Goal: Information Seeking & Learning: Learn about a topic

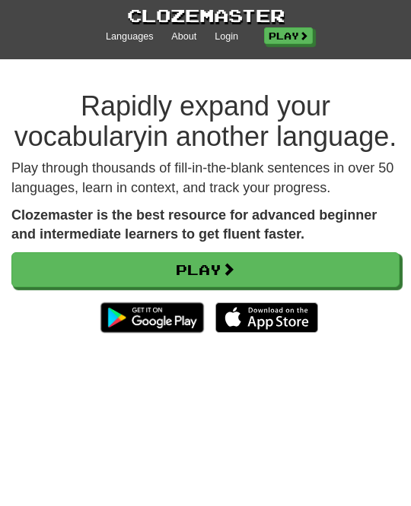
click at [233, 40] on link "Login" at bounding box center [226, 37] width 24 height 14
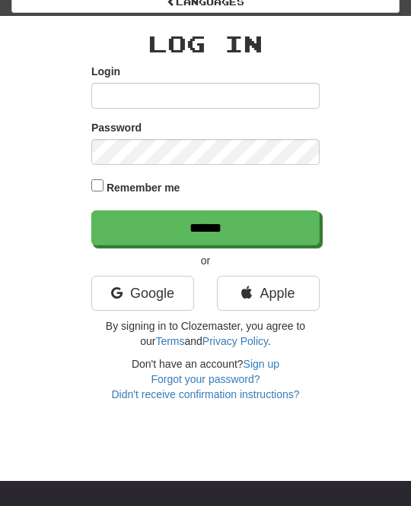
scroll to position [64, 0]
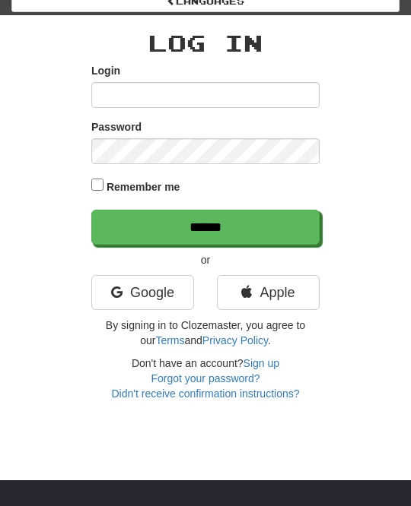
click at [116, 89] on input "Login" at bounding box center [205, 95] width 228 height 26
type input "********"
click at [273, 233] on input "******" at bounding box center [205, 227] width 228 height 35
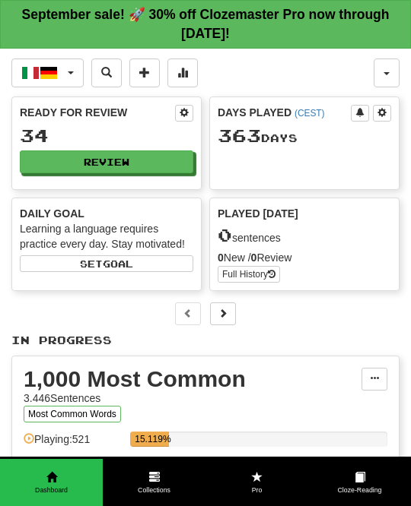
click at [173, 155] on button "Review" at bounding box center [106, 162] width 173 height 23
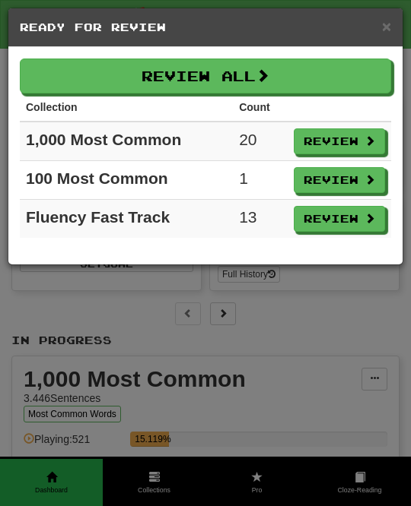
click at [366, 76] on button "Review All" at bounding box center [205, 76] width 371 height 35
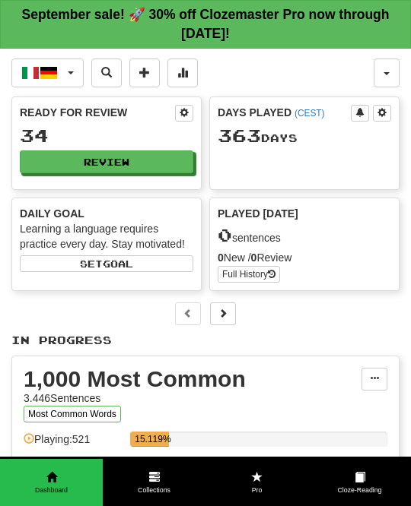
select select "**"
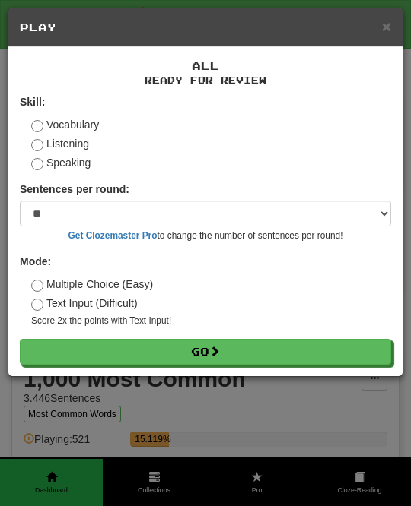
click at [269, 344] on button "Go" at bounding box center [205, 352] width 371 height 26
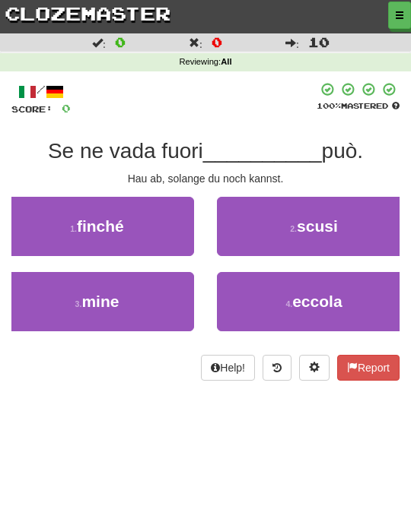
click at [153, 227] on button "1 . finché" at bounding box center [97, 226] width 194 height 59
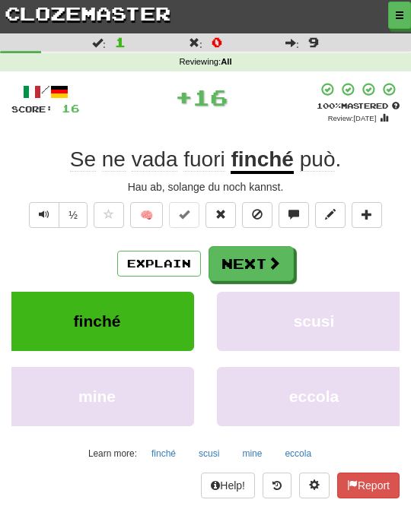
click at [271, 267] on span at bounding box center [274, 263] width 14 height 14
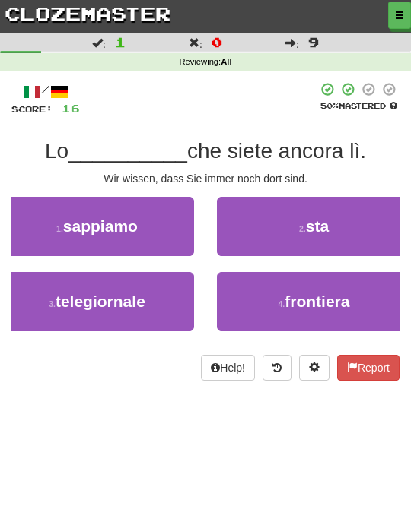
click at [169, 225] on button "1 . sappiamo" at bounding box center [97, 226] width 194 height 59
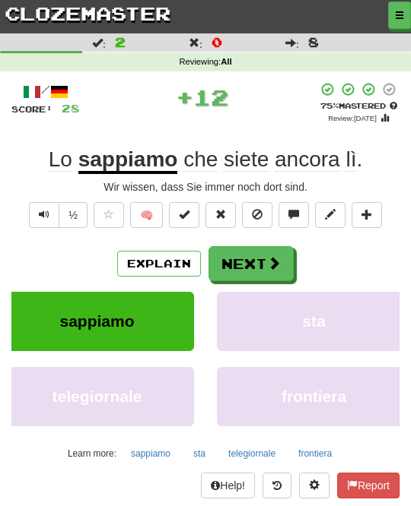
click at [279, 267] on span at bounding box center [274, 263] width 14 height 14
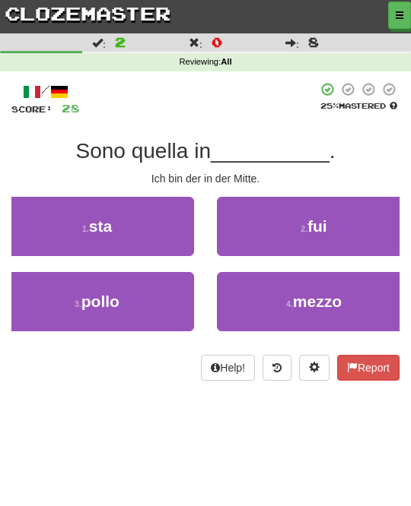
click at [324, 306] on span "mezzo" at bounding box center [317, 301] width 49 height 17
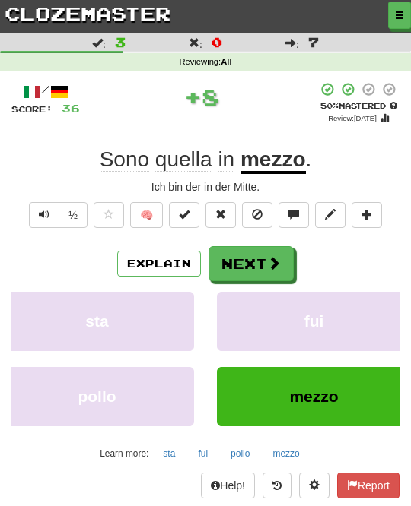
click at [287, 246] on button "Next" at bounding box center [250, 263] width 85 height 35
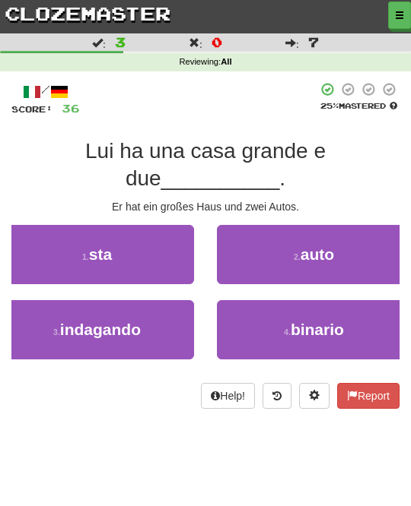
click at [319, 251] on span "auto" at bounding box center [316, 254] width 33 height 17
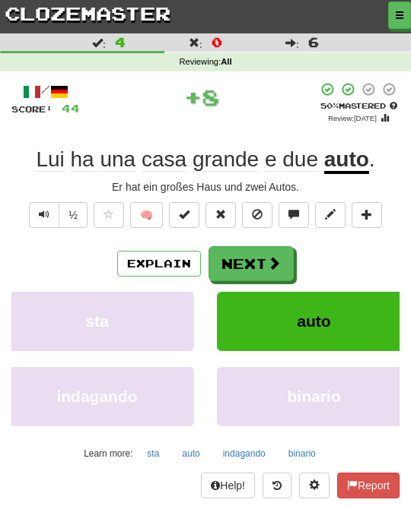
click at [277, 264] on span at bounding box center [274, 263] width 14 height 14
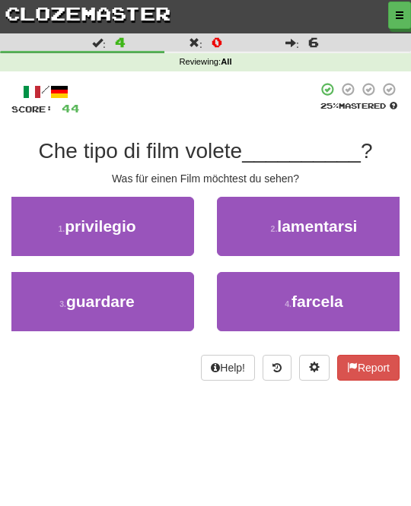
click at [168, 291] on button "3 . guardare" at bounding box center [97, 301] width 194 height 59
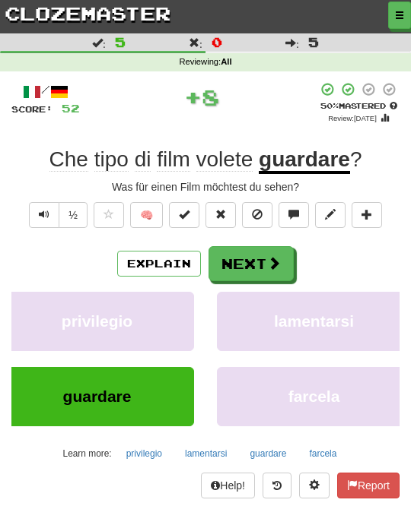
click at [275, 261] on span at bounding box center [274, 263] width 14 height 14
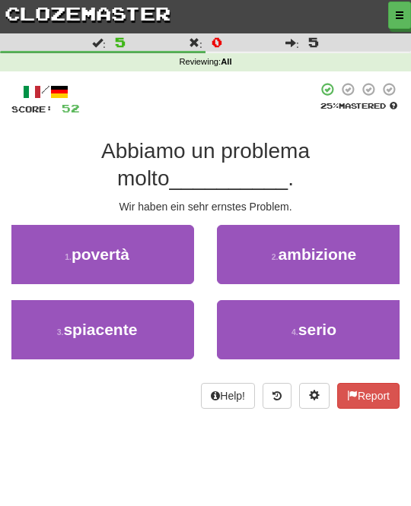
click at [280, 319] on button "4 . serio" at bounding box center [314, 329] width 194 height 59
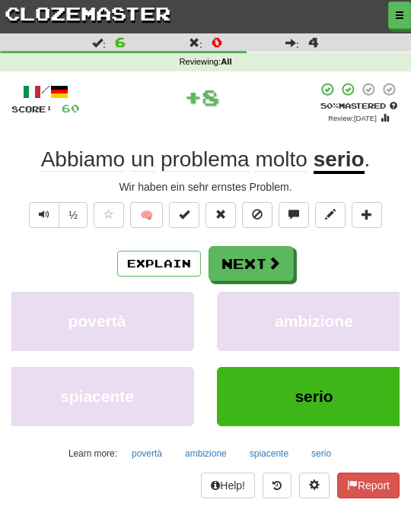
click at [272, 260] on span at bounding box center [274, 263] width 14 height 14
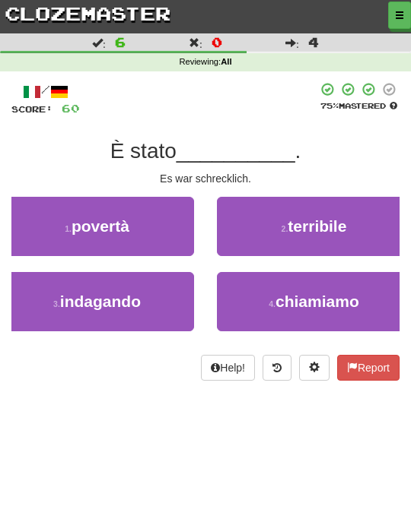
click at [312, 224] on span "terribile" at bounding box center [316, 225] width 59 height 17
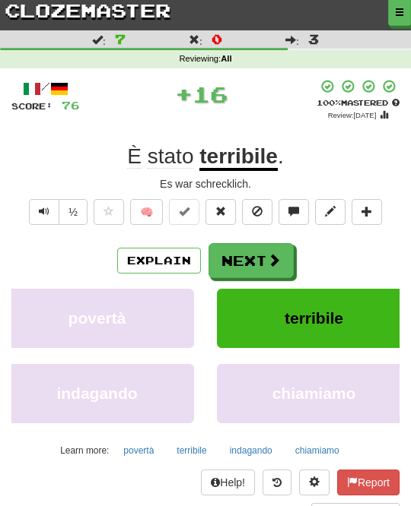
click at [274, 261] on span at bounding box center [274, 261] width 14 height 14
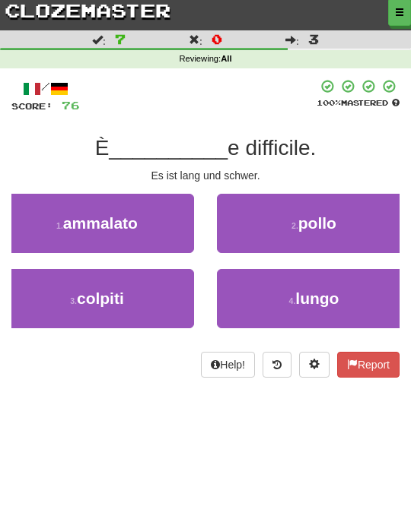
click at [302, 290] on span "lungo" at bounding box center [316, 298] width 43 height 17
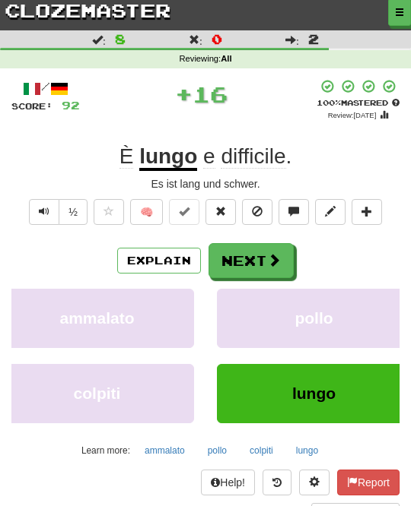
click at [269, 259] on span at bounding box center [274, 260] width 14 height 14
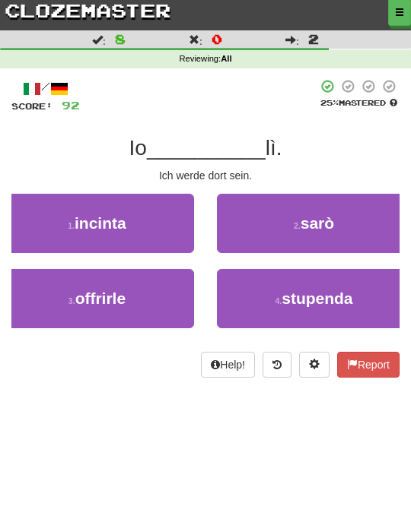
click at [321, 226] on span "sarò" at bounding box center [316, 222] width 33 height 17
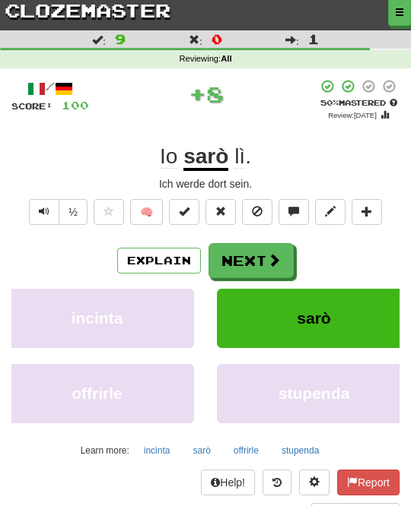
click at [269, 260] on span at bounding box center [274, 260] width 14 height 14
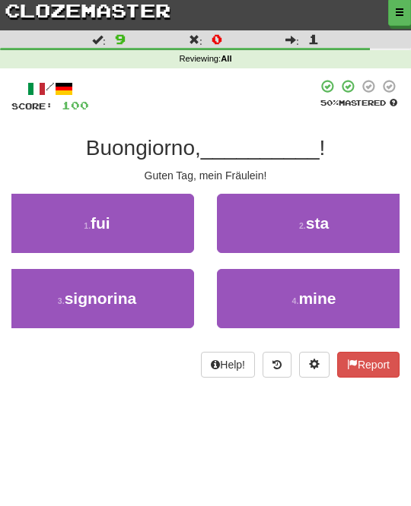
click at [167, 293] on button "3 . signorina" at bounding box center [97, 298] width 194 height 59
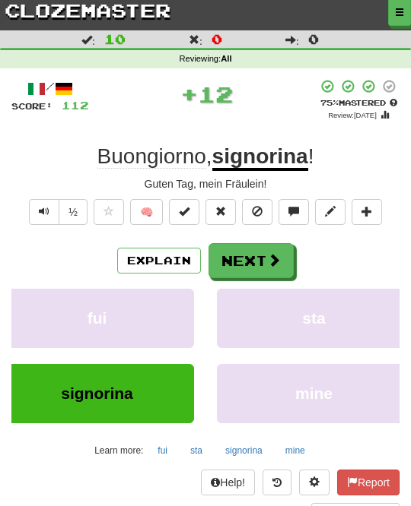
click at [256, 273] on button "Next" at bounding box center [250, 260] width 85 height 35
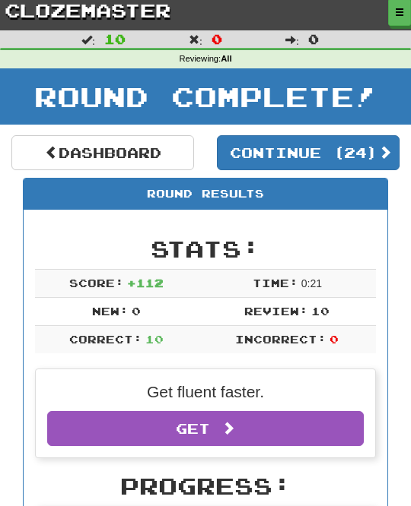
click at [347, 151] on button "Continue ( 24 )" at bounding box center [308, 152] width 182 height 35
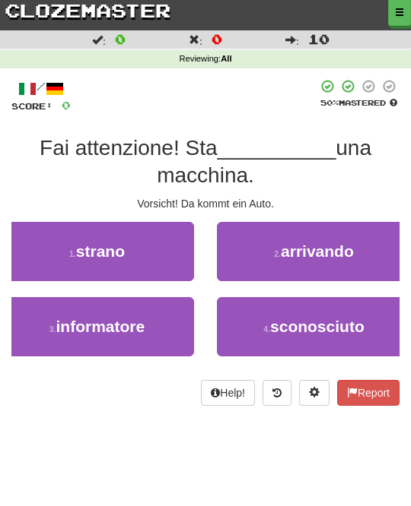
click at [375, 248] on button "2 . arrivando" at bounding box center [314, 251] width 194 height 59
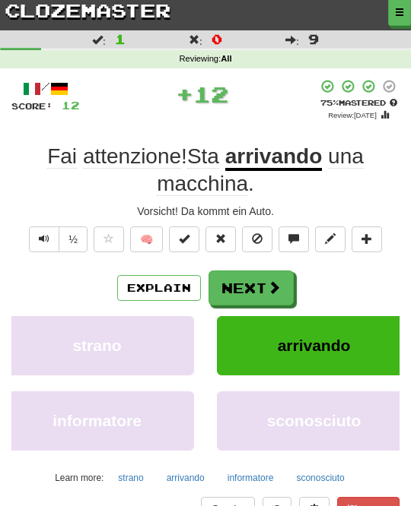
click at [282, 283] on button "Next" at bounding box center [250, 288] width 85 height 35
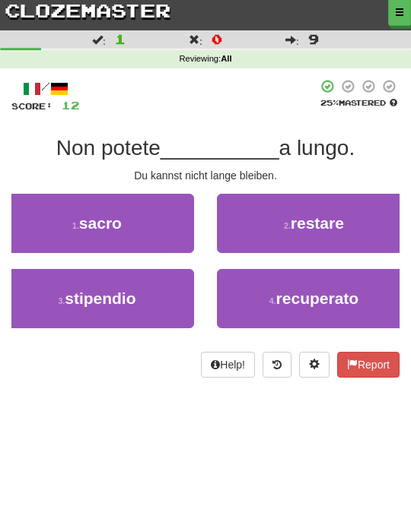
click at [356, 232] on button "2 . restare" at bounding box center [314, 223] width 194 height 59
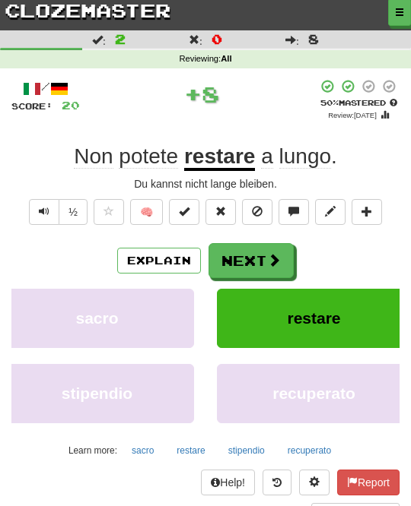
click at [279, 253] on span at bounding box center [274, 260] width 14 height 14
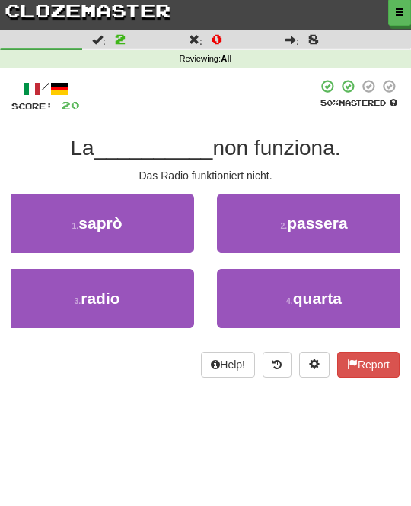
click at [170, 297] on button "3 . radio" at bounding box center [97, 298] width 194 height 59
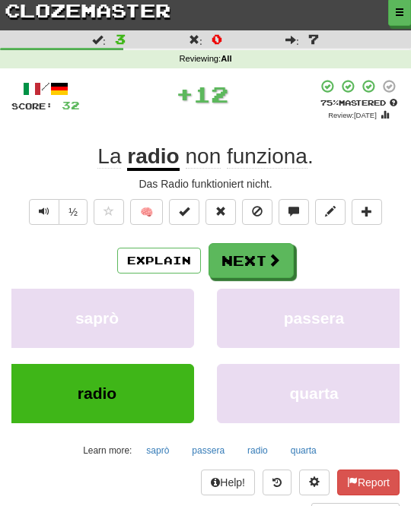
click at [258, 255] on button "Next" at bounding box center [250, 260] width 85 height 35
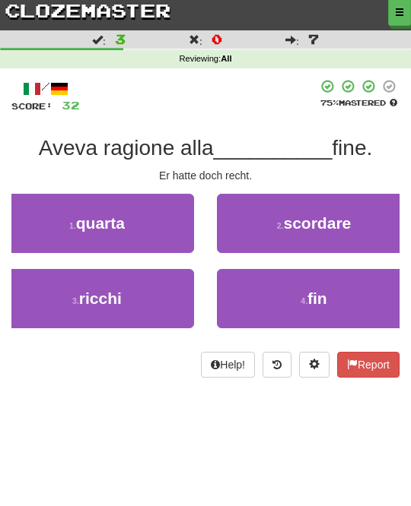
click at [315, 293] on span "fin" at bounding box center [317, 298] width 20 height 17
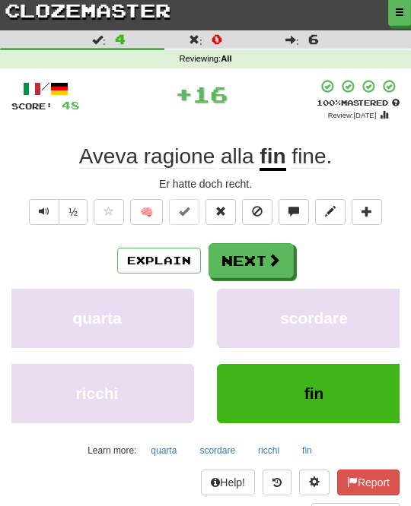
click at [279, 259] on span at bounding box center [274, 260] width 14 height 14
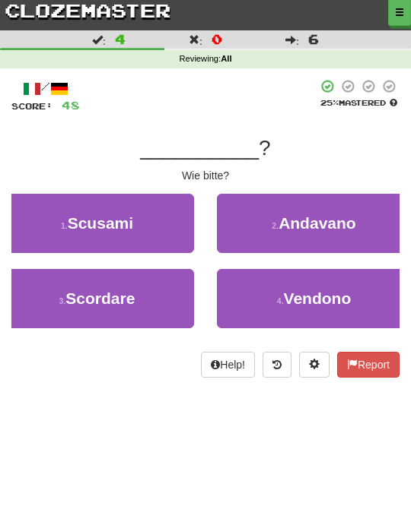
click at [176, 230] on button "1 . Scusami" at bounding box center [97, 223] width 194 height 59
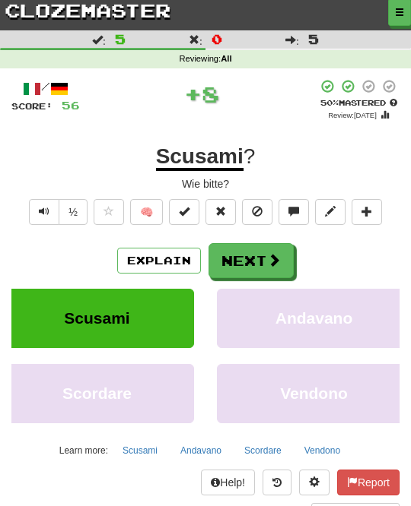
click at [265, 253] on button "Next" at bounding box center [250, 260] width 85 height 35
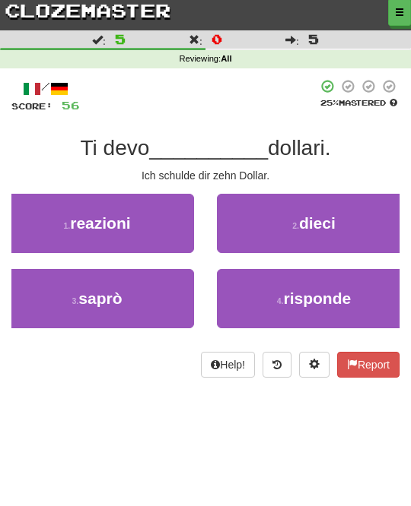
click at [335, 226] on span "dieci" at bounding box center [317, 222] width 36 height 17
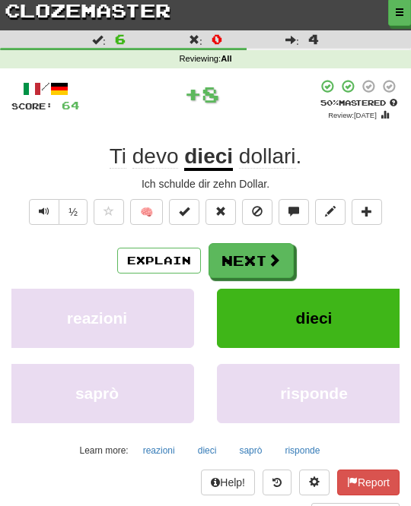
click at [269, 264] on span at bounding box center [274, 260] width 14 height 14
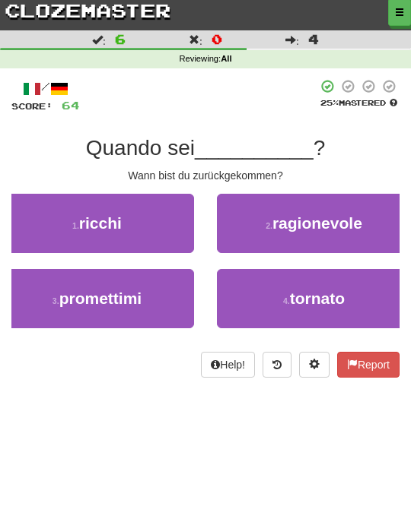
click at [270, 291] on button "4 . tornato" at bounding box center [314, 298] width 194 height 59
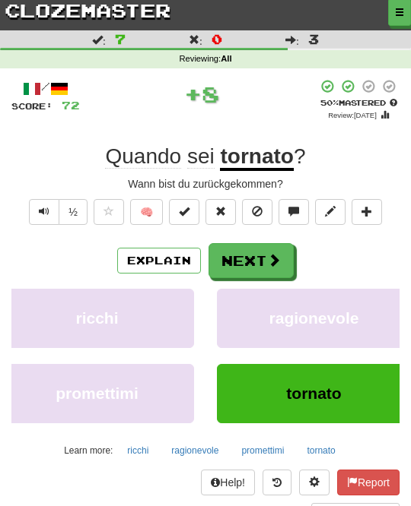
click at [271, 265] on span at bounding box center [274, 260] width 14 height 14
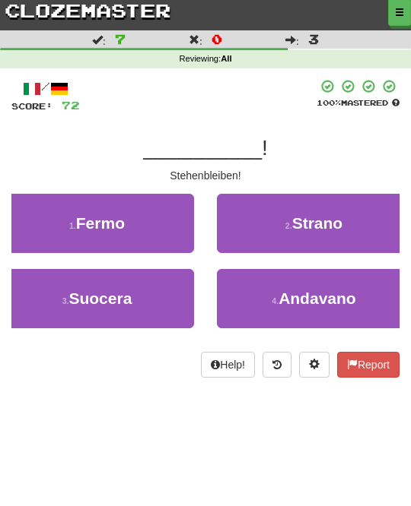
click at [165, 238] on button "1 . Fermo" at bounding box center [97, 223] width 194 height 59
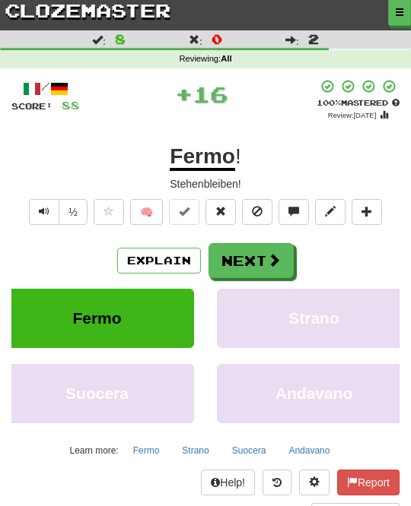
click at [270, 265] on span at bounding box center [274, 260] width 14 height 14
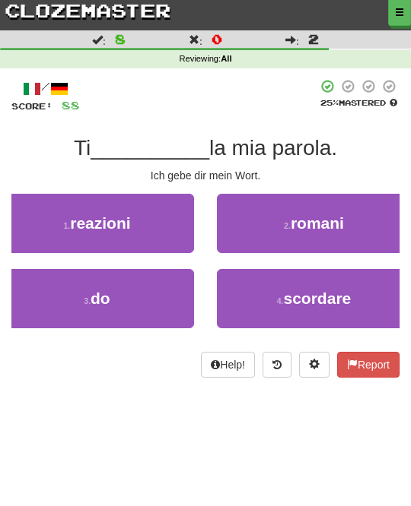
click at [170, 300] on button "3 . do" at bounding box center [97, 298] width 194 height 59
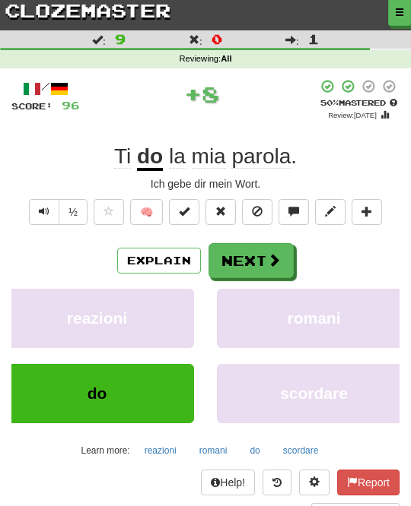
click at [262, 253] on button "Next" at bounding box center [250, 260] width 85 height 35
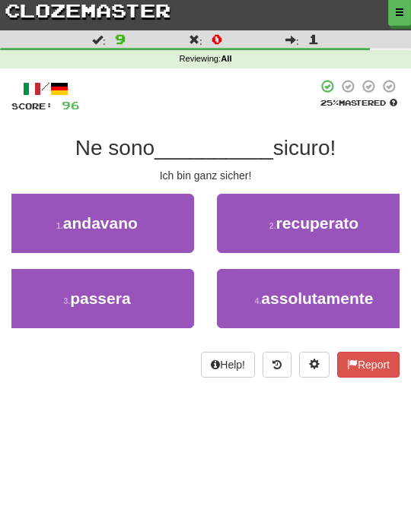
click at [284, 284] on button "4 . assolutamente" at bounding box center [314, 298] width 194 height 59
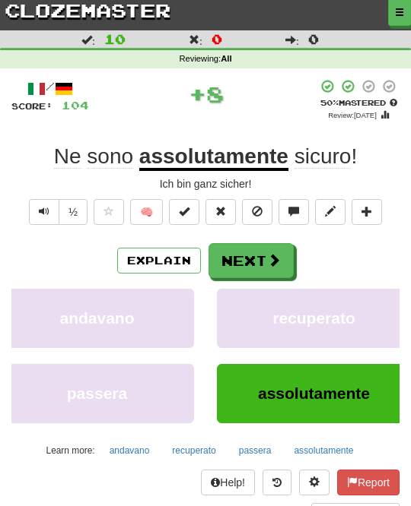
click at [278, 257] on span at bounding box center [274, 260] width 14 height 14
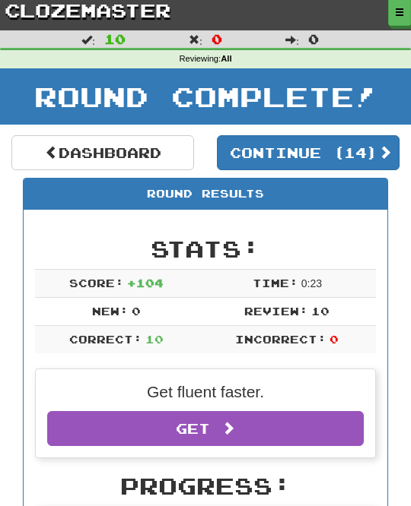
click at [368, 158] on button "Continue ( 14 )" at bounding box center [308, 152] width 182 height 35
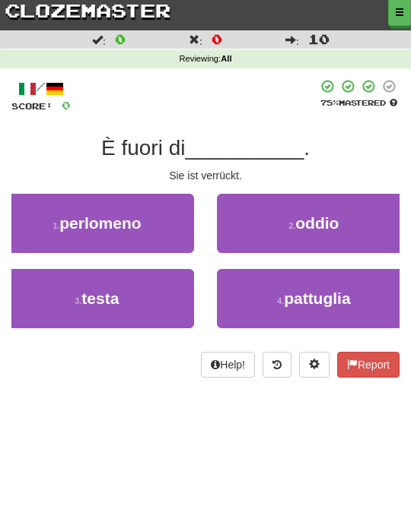
click at [159, 290] on button "3 . testa" at bounding box center [97, 298] width 194 height 59
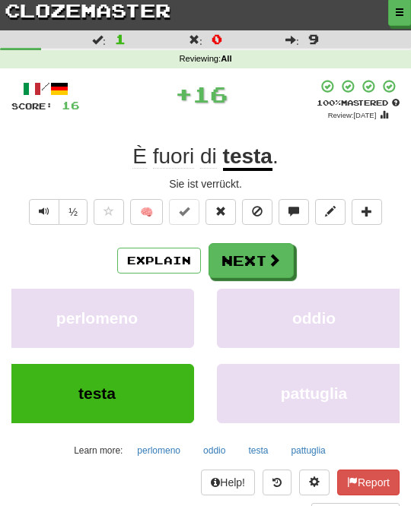
click at [279, 268] on button "Next" at bounding box center [250, 260] width 85 height 35
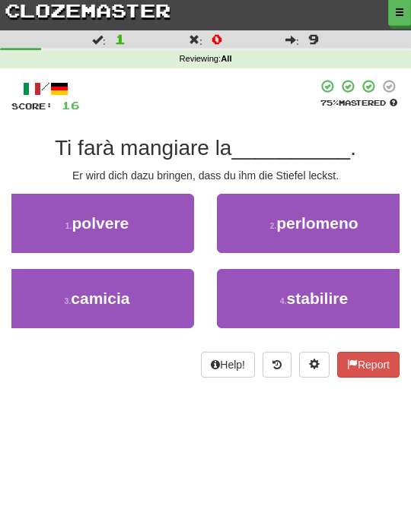
click at [158, 221] on button "1 . polvere" at bounding box center [97, 223] width 194 height 59
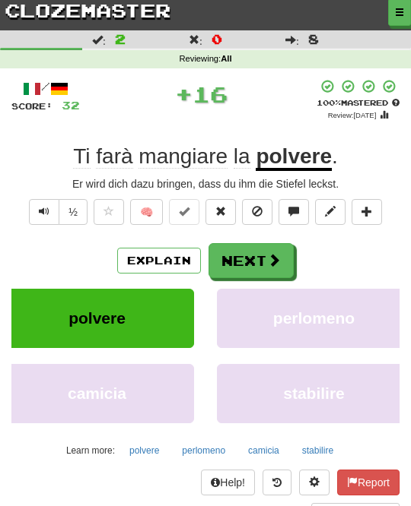
click at [282, 258] on button "Next" at bounding box center [250, 260] width 85 height 35
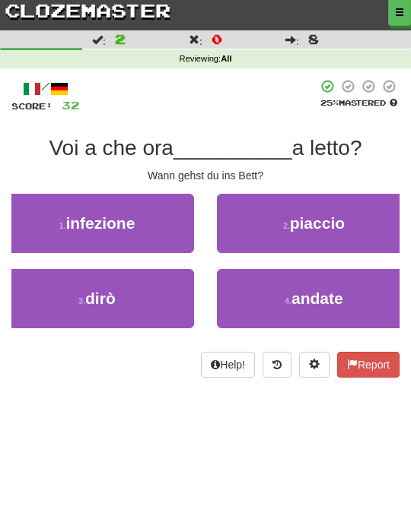
click at [340, 299] on span "andate" at bounding box center [317, 298] width 52 height 17
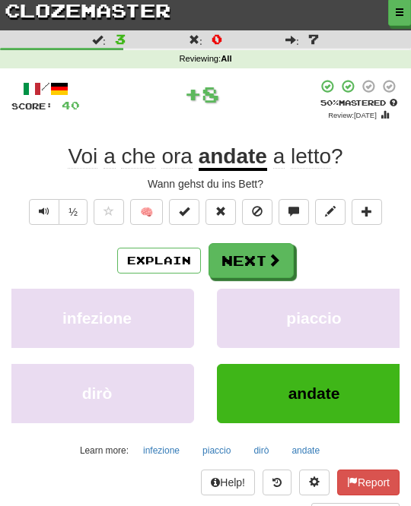
click at [279, 265] on button "Next" at bounding box center [250, 260] width 85 height 35
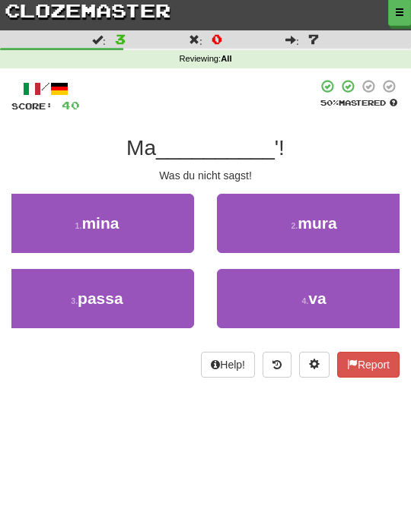
click at [153, 290] on button "3 . passa" at bounding box center [97, 298] width 194 height 59
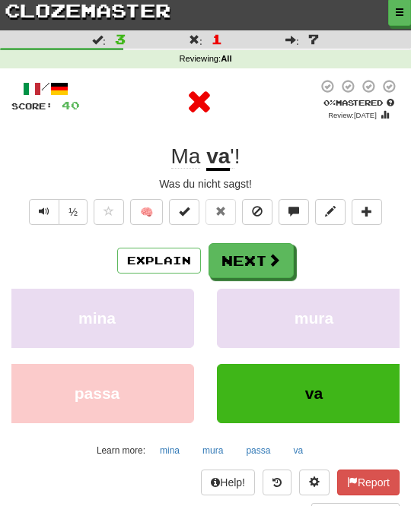
click at [271, 264] on span at bounding box center [274, 260] width 14 height 14
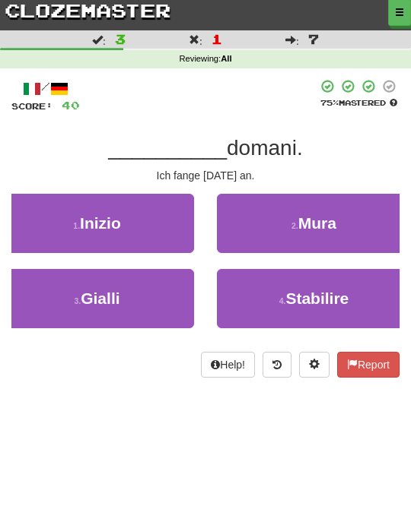
click at [150, 227] on button "1 . Inizio" at bounding box center [97, 223] width 194 height 59
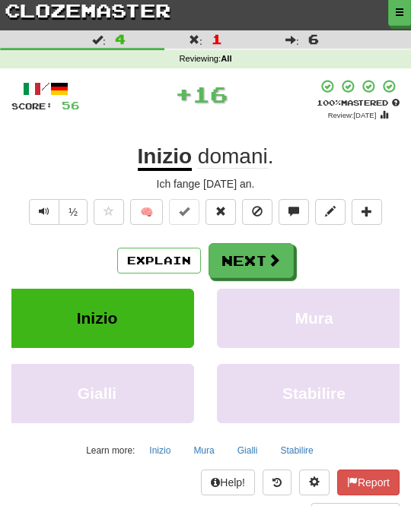
click at [240, 252] on button "Next" at bounding box center [250, 260] width 85 height 35
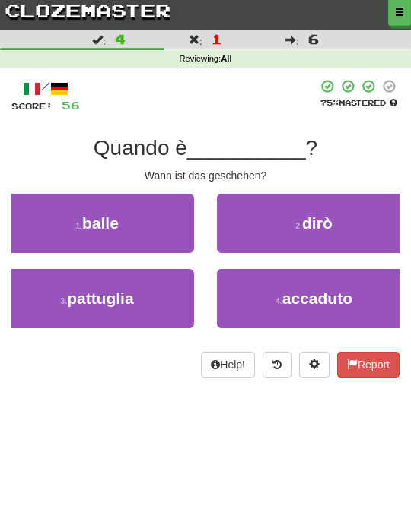
click at [341, 290] on span "accaduto" at bounding box center [317, 298] width 70 height 17
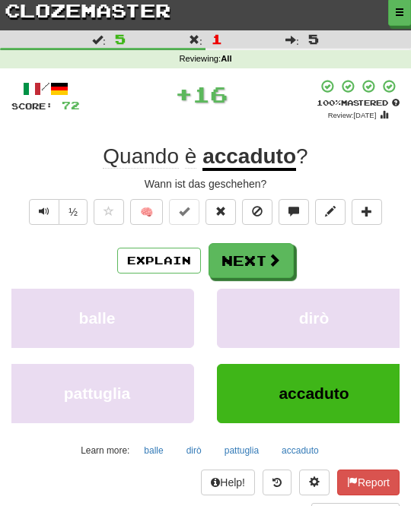
click at [284, 259] on button "Next" at bounding box center [250, 260] width 85 height 35
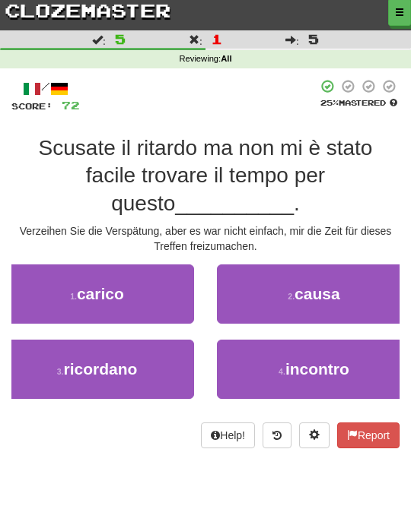
click at [306, 366] on span "incontro" at bounding box center [317, 368] width 64 height 17
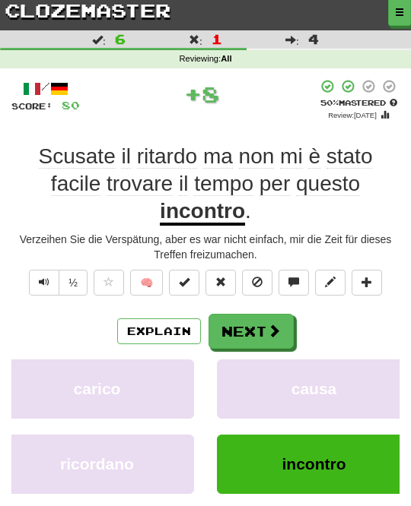
click at [289, 326] on button "Next" at bounding box center [250, 331] width 85 height 35
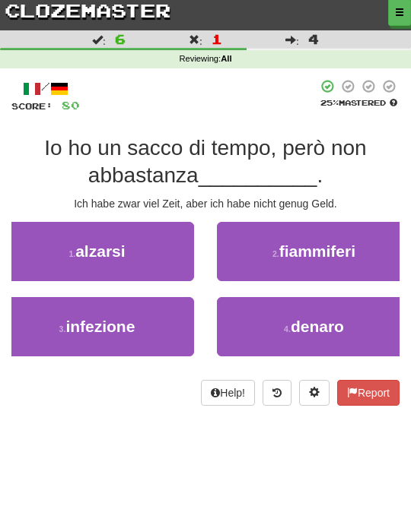
click at [329, 329] on span "denaro" at bounding box center [316, 326] width 53 height 17
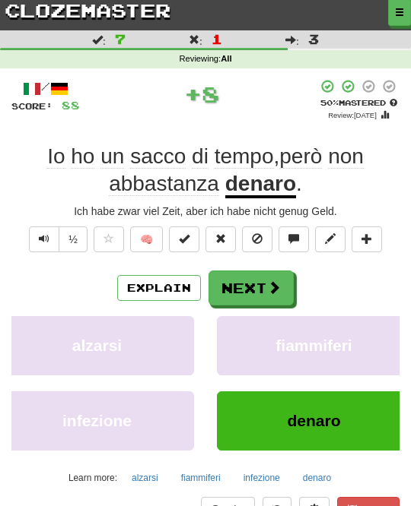
click at [268, 281] on span at bounding box center [274, 288] width 14 height 14
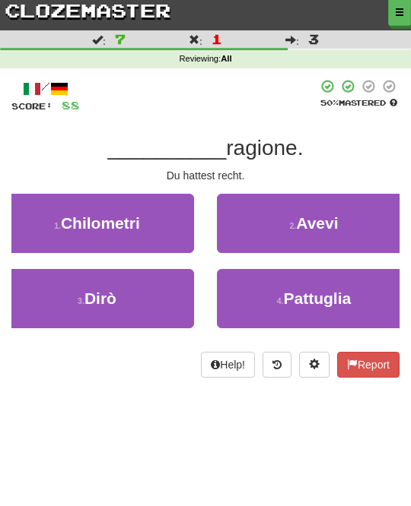
click at [350, 227] on button "2 . Avevi" at bounding box center [314, 223] width 194 height 59
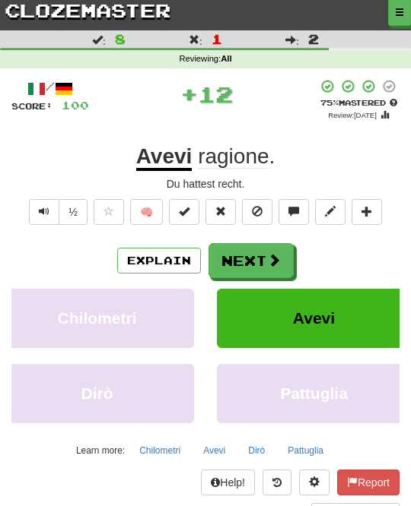
click at [278, 253] on span at bounding box center [274, 260] width 14 height 14
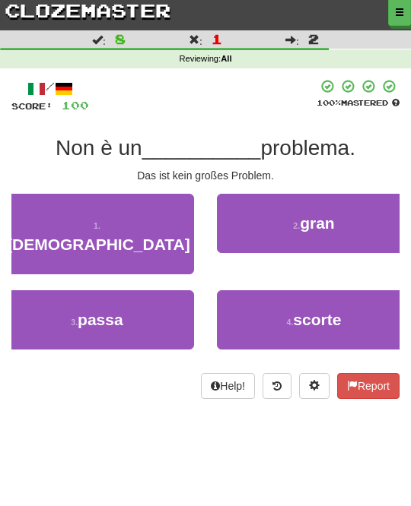
click at [347, 228] on button "2 . gran" at bounding box center [314, 223] width 194 height 59
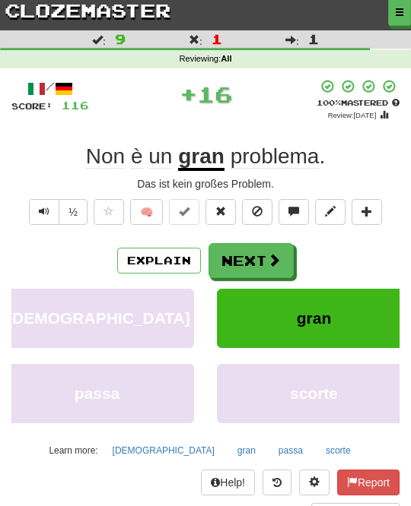
click at [274, 253] on span at bounding box center [274, 260] width 14 height 14
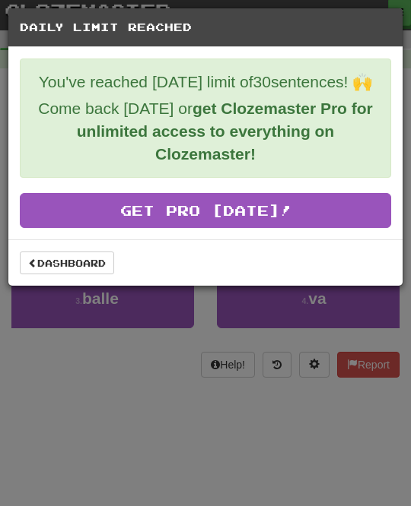
click at [90, 264] on link "Dashboard" at bounding box center [67, 263] width 94 height 23
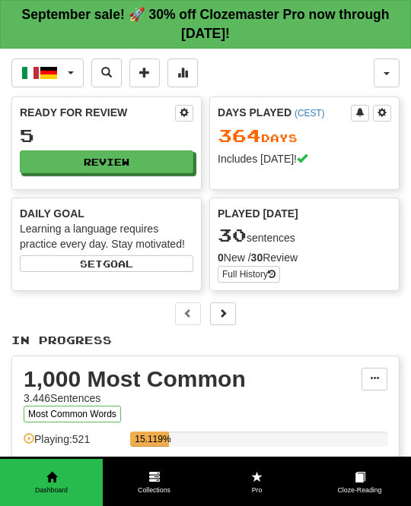
click at [65, 71] on button "Italiano / Deutsch" at bounding box center [47, 73] width 72 height 29
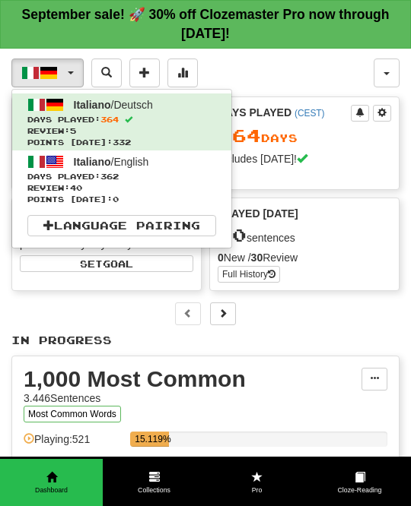
click at [193, 182] on span "Review: 40" at bounding box center [121, 187] width 189 height 11
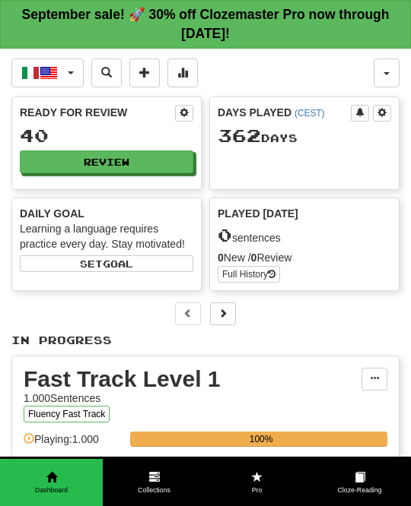
click at [144, 161] on button "Review" at bounding box center [106, 162] width 173 height 23
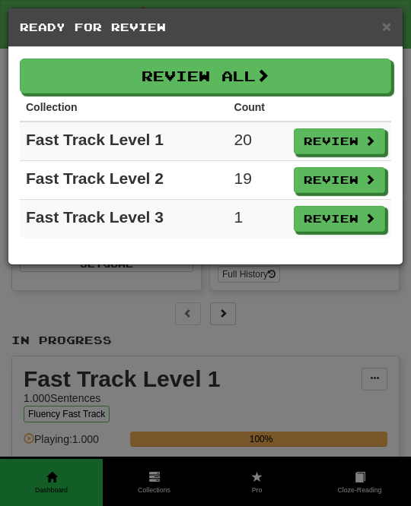
click at [354, 67] on button "Review All" at bounding box center [205, 76] width 371 height 35
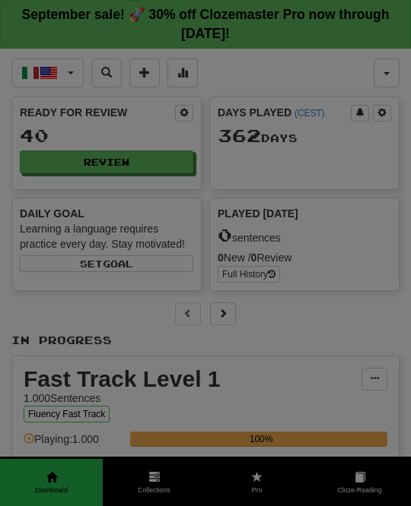
select select "**"
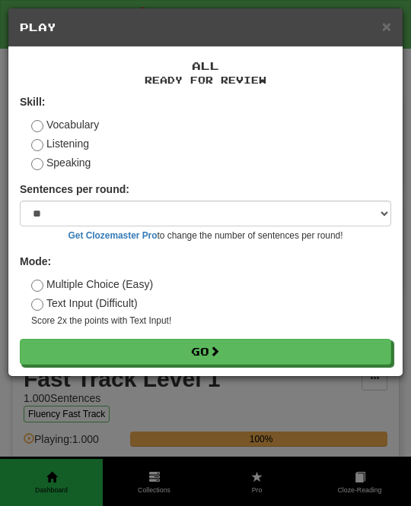
click at [328, 345] on button "Go" at bounding box center [205, 352] width 371 height 26
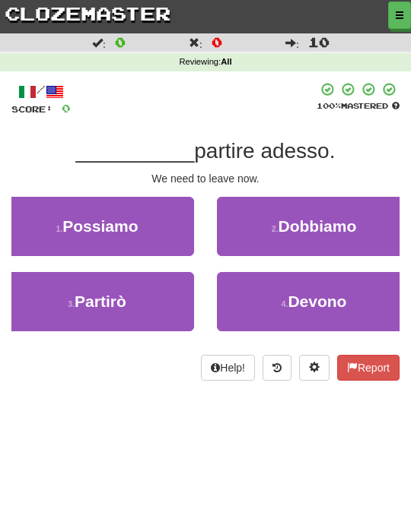
click at [360, 231] on button "2 . Dobbiamo" at bounding box center [314, 226] width 194 height 59
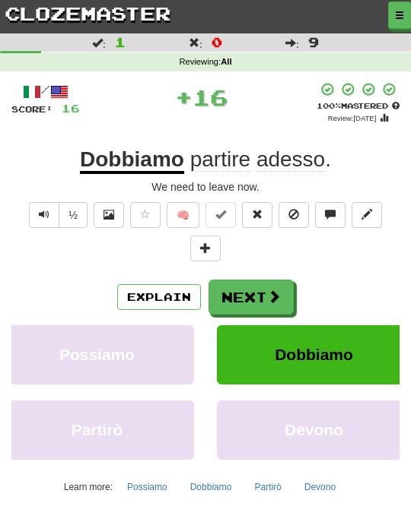
click at [282, 290] on button "Next" at bounding box center [250, 297] width 85 height 35
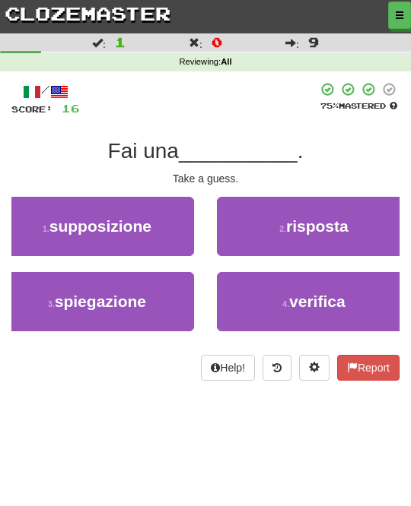
click at [163, 311] on button "3 . spiegazione" at bounding box center [97, 301] width 194 height 59
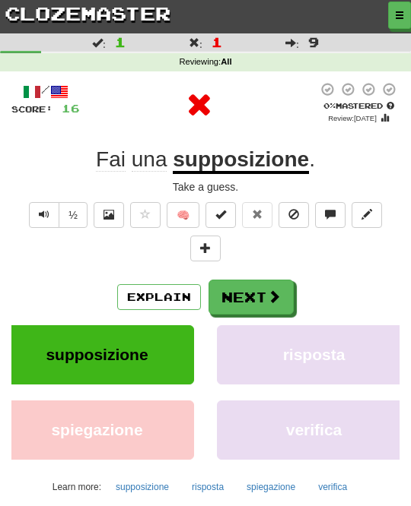
click at [252, 286] on button "Next" at bounding box center [250, 297] width 85 height 35
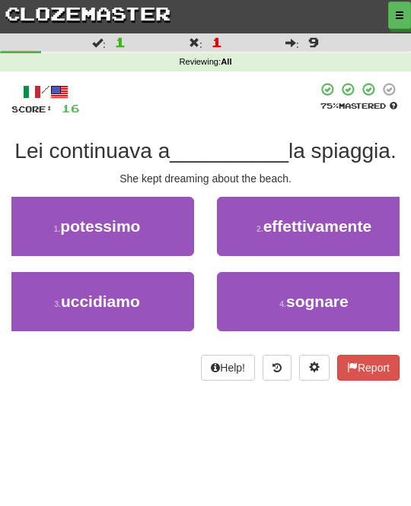
click at [337, 300] on span "sognare" at bounding box center [317, 301] width 62 height 17
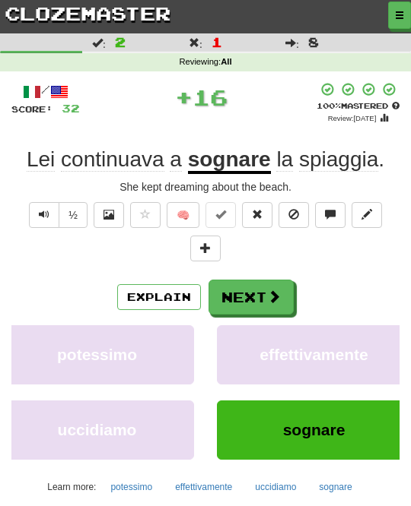
click at [285, 289] on button "Next" at bounding box center [250, 297] width 85 height 35
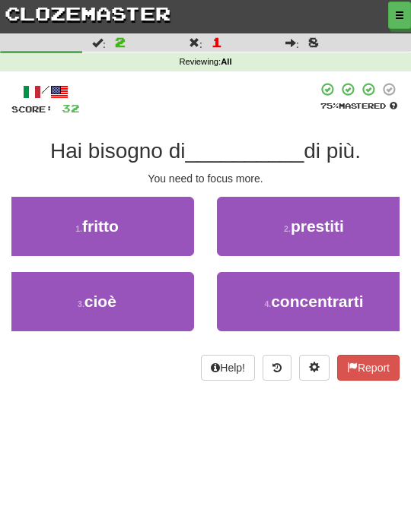
click at [302, 298] on span "concentrarti" at bounding box center [317, 301] width 92 height 17
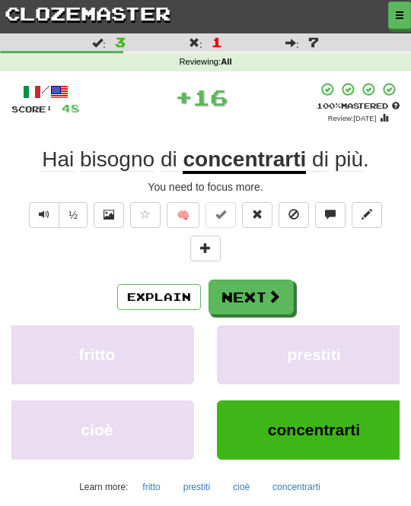
click at [281, 290] on button "Next" at bounding box center [250, 297] width 85 height 35
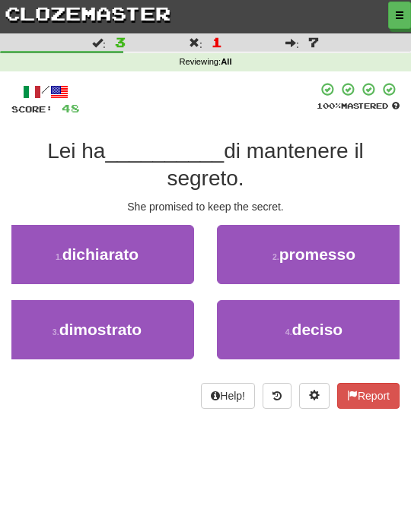
click at [328, 251] on span "promesso" at bounding box center [317, 254] width 76 height 17
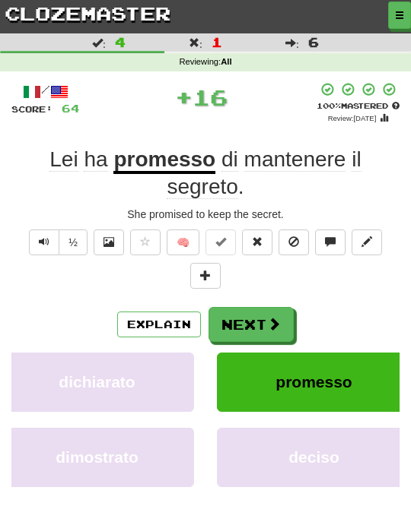
click at [264, 317] on button "Next" at bounding box center [250, 324] width 85 height 35
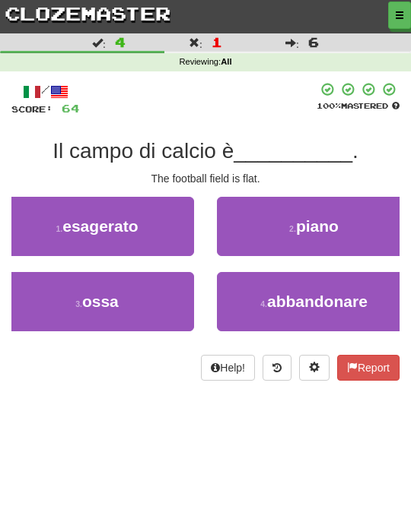
click at [350, 230] on button "2 . piano" at bounding box center [314, 226] width 194 height 59
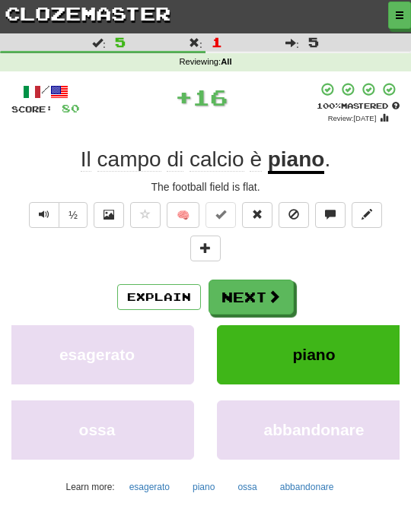
click at [271, 293] on span at bounding box center [274, 297] width 14 height 14
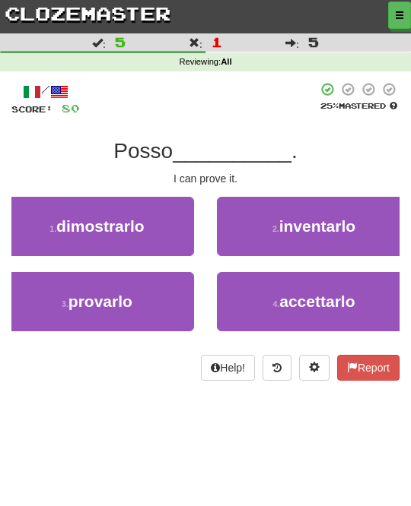
click at [163, 290] on button "3 . provarlo" at bounding box center [97, 301] width 194 height 59
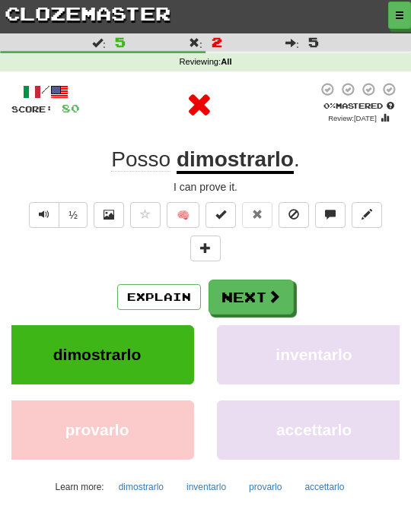
click at [251, 293] on button "Next" at bounding box center [250, 297] width 85 height 35
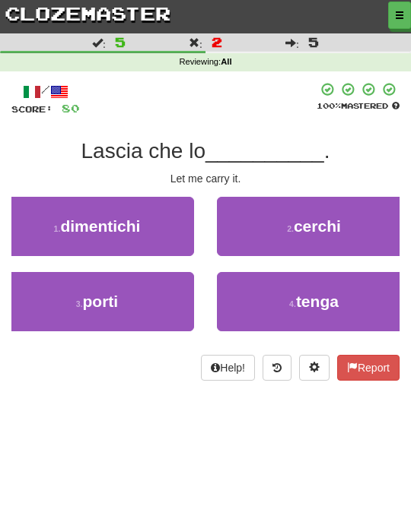
click at [163, 303] on button "3 . porti" at bounding box center [97, 301] width 194 height 59
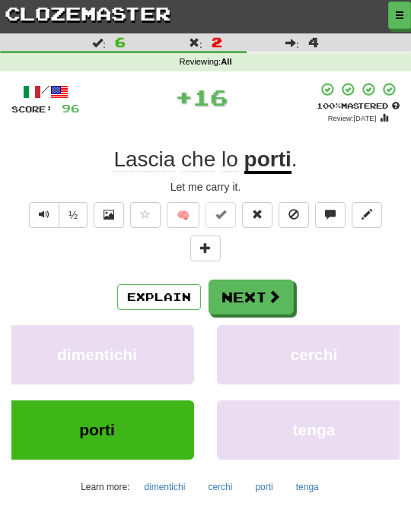
click at [265, 294] on button "Next" at bounding box center [250, 297] width 85 height 35
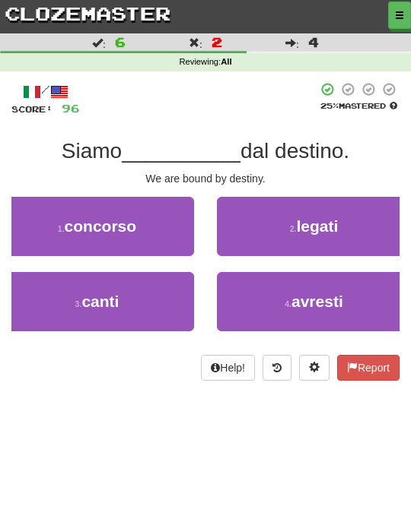
click at [356, 230] on button "2 . legati" at bounding box center [314, 226] width 194 height 59
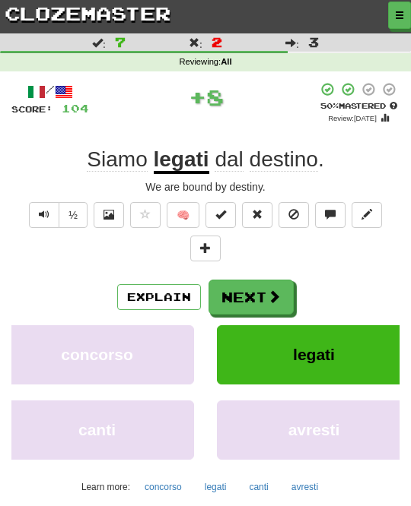
click at [271, 293] on span at bounding box center [274, 297] width 14 height 14
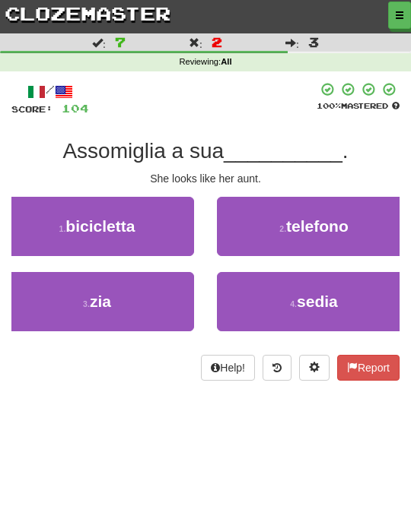
click at [151, 303] on button "3 . zia" at bounding box center [97, 301] width 194 height 59
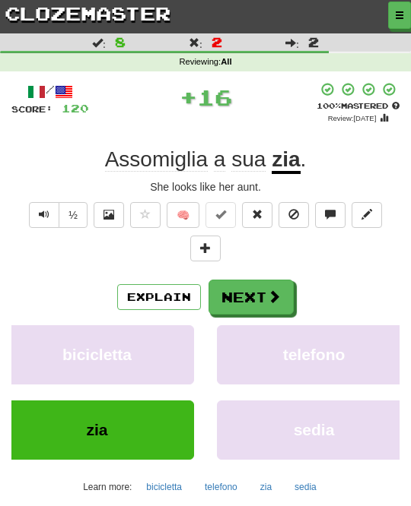
click at [268, 290] on span at bounding box center [274, 297] width 14 height 14
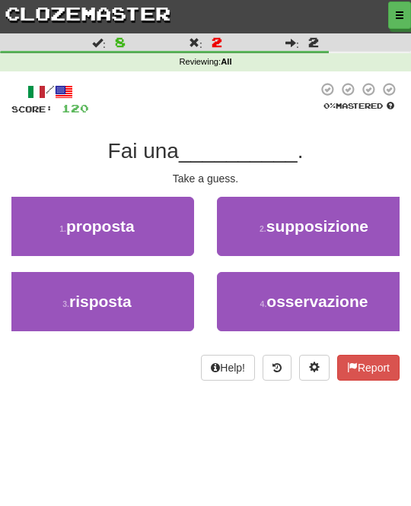
click at [357, 234] on span "supposizione" at bounding box center [317, 225] width 102 height 17
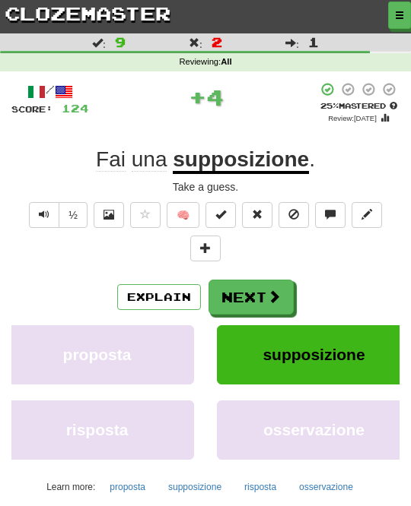
click at [273, 290] on span at bounding box center [274, 297] width 14 height 14
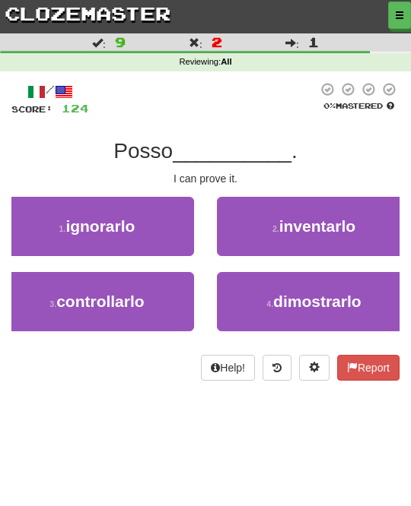
click at [305, 297] on span "dimostrarlo" at bounding box center [317, 301] width 88 height 17
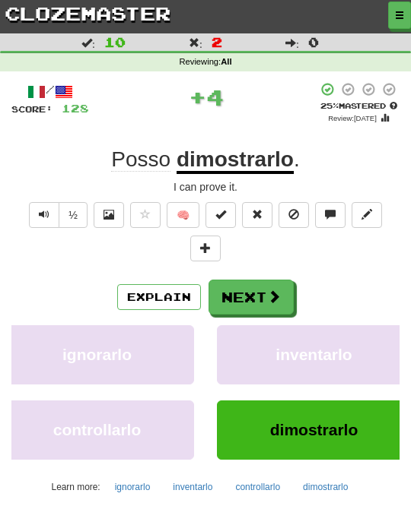
click at [271, 291] on span at bounding box center [274, 297] width 14 height 14
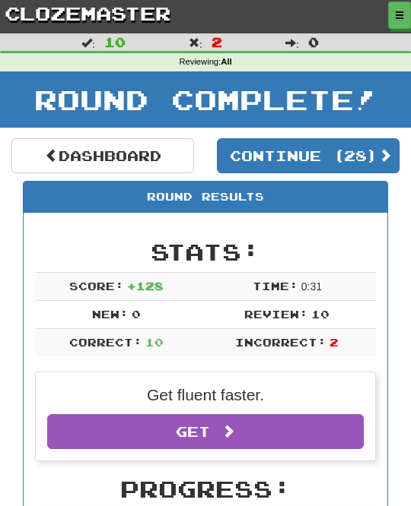
click at [388, 151] on span at bounding box center [385, 155] width 14 height 14
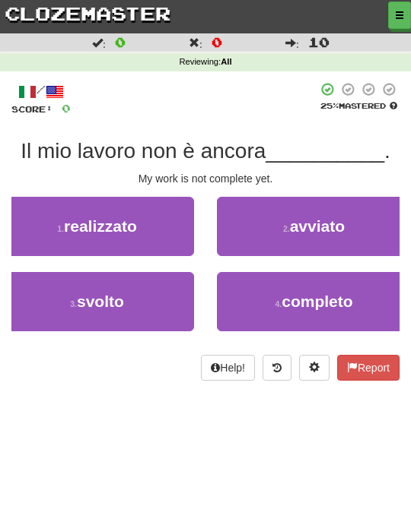
click at [306, 285] on button "4 . completo" at bounding box center [314, 301] width 194 height 59
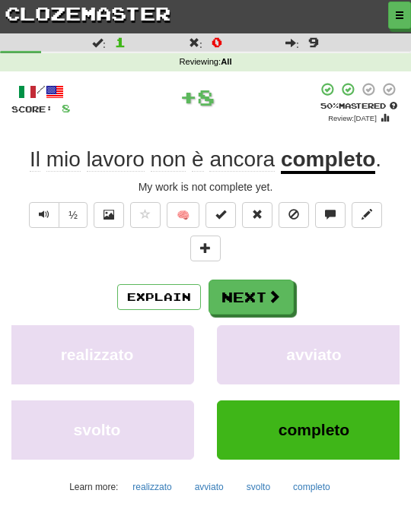
click at [278, 296] on span at bounding box center [274, 297] width 14 height 14
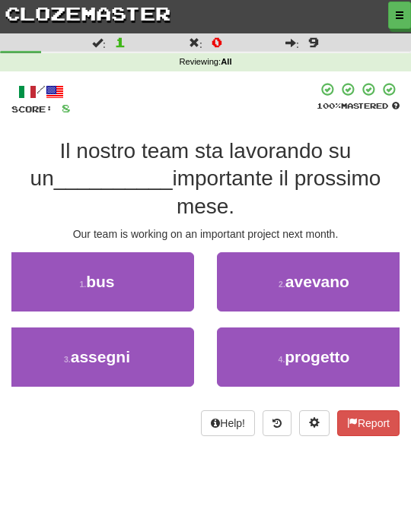
click at [275, 347] on button "4 . progetto" at bounding box center [314, 357] width 194 height 59
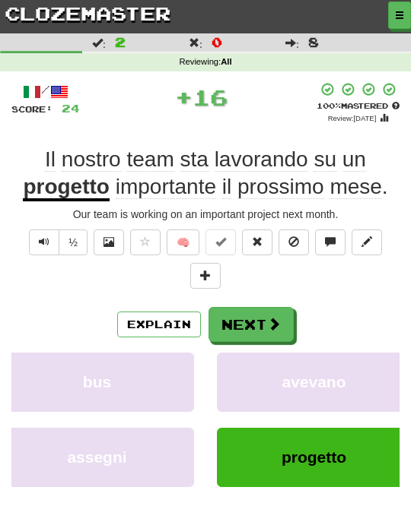
click at [292, 322] on button "Next" at bounding box center [250, 324] width 85 height 35
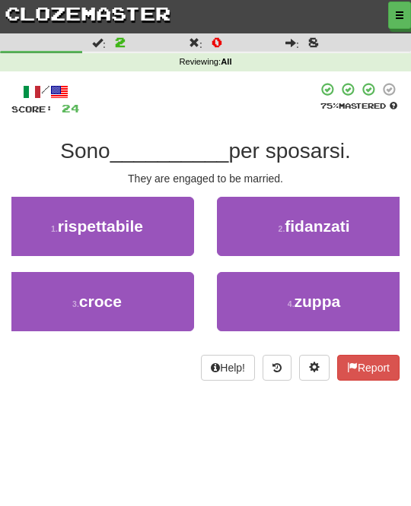
click at [335, 225] on span "fidanzati" at bounding box center [316, 225] width 65 height 17
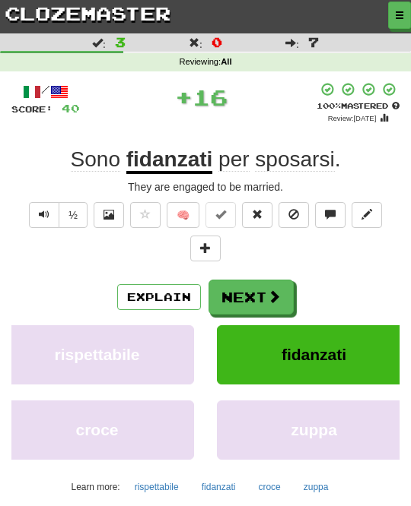
click at [274, 280] on button "Next" at bounding box center [250, 297] width 85 height 35
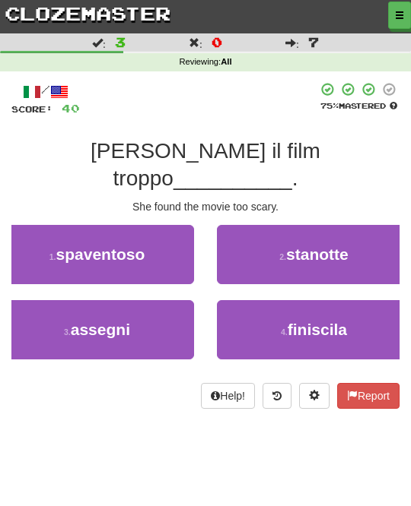
click at [167, 233] on button "1 . spaventoso" at bounding box center [97, 254] width 194 height 59
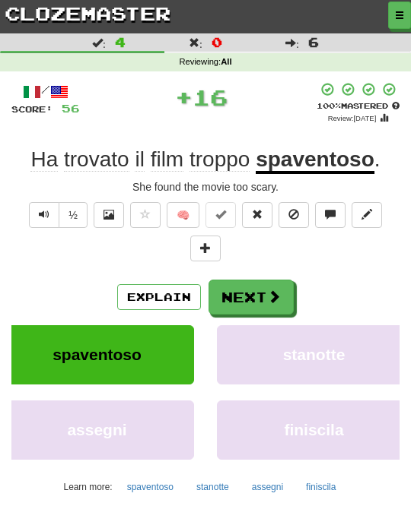
click at [251, 285] on button "Next" at bounding box center [250, 297] width 85 height 35
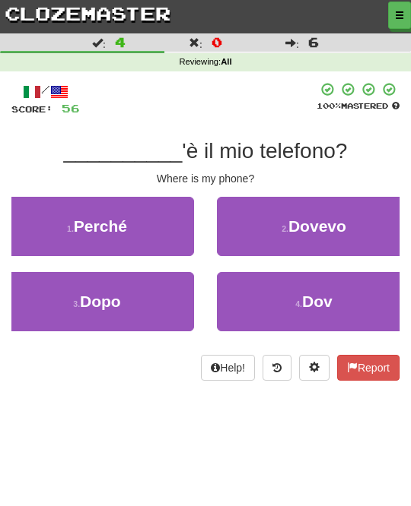
click at [308, 294] on span "Dov" at bounding box center [317, 301] width 30 height 17
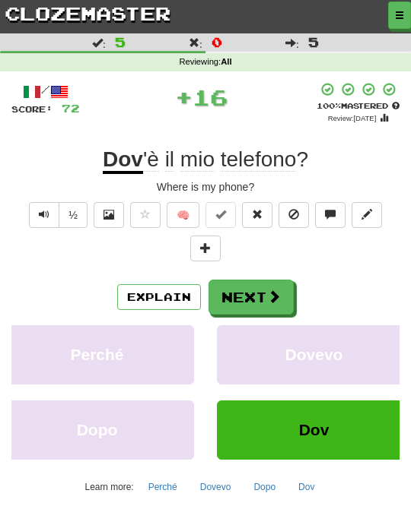
click at [275, 298] on span at bounding box center [274, 297] width 14 height 14
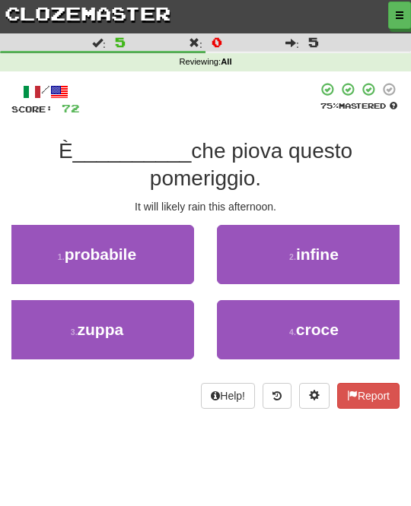
click at [157, 255] on button "1 . probabile" at bounding box center [97, 254] width 194 height 59
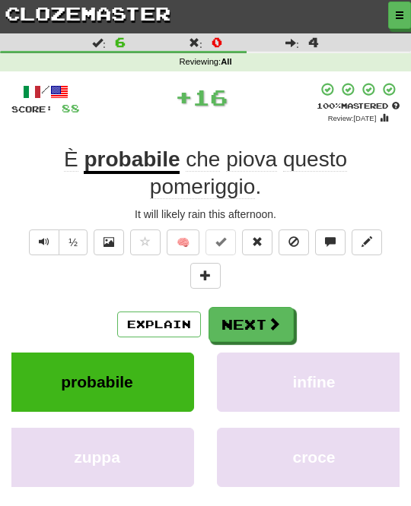
click at [263, 307] on button "Next" at bounding box center [250, 324] width 85 height 35
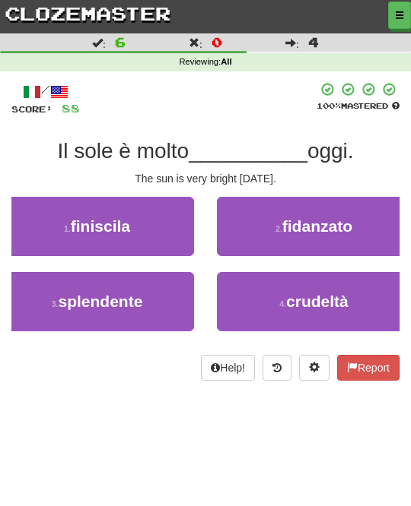
click at [334, 229] on span "fidanzato" at bounding box center [317, 225] width 70 height 17
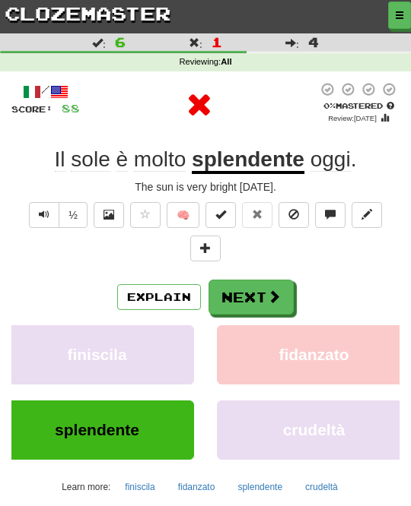
click at [262, 301] on button "Next" at bounding box center [250, 297] width 85 height 35
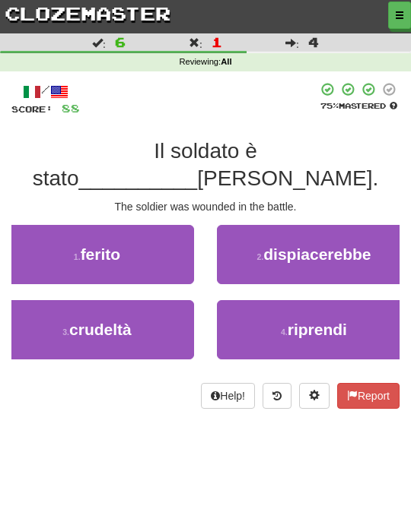
click at [154, 255] on button "1 . ferito" at bounding box center [97, 254] width 194 height 59
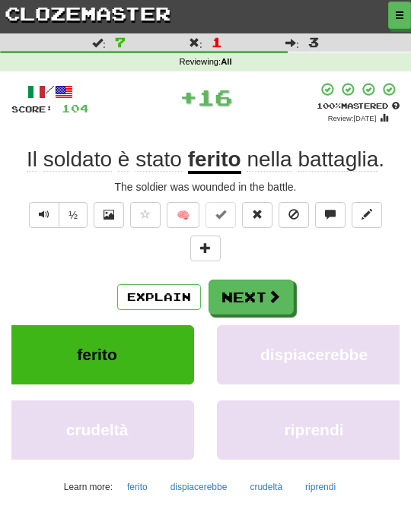
click at [252, 298] on button "Next" at bounding box center [250, 297] width 85 height 35
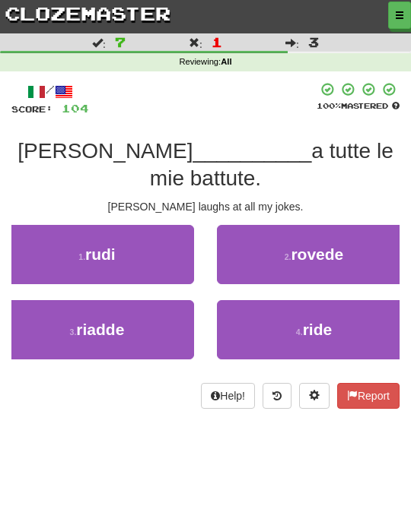
click at [181, 303] on button "3 . riadde" at bounding box center [97, 329] width 194 height 59
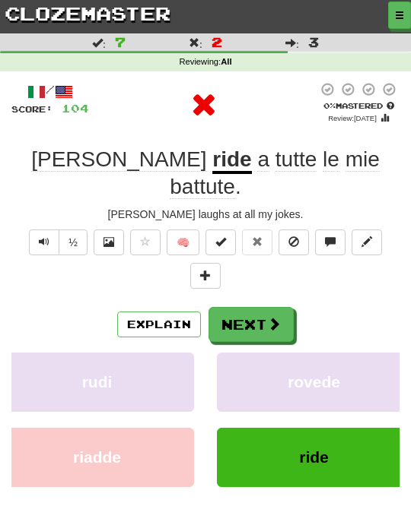
click at [241, 307] on button "Next" at bounding box center [250, 324] width 85 height 35
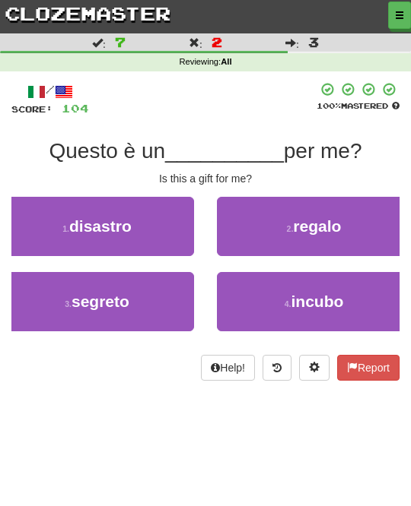
click at [331, 225] on span "regalo" at bounding box center [317, 225] width 48 height 17
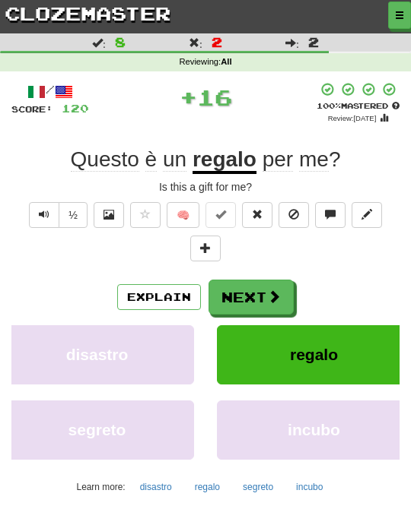
click at [268, 293] on span at bounding box center [274, 297] width 14 height 14
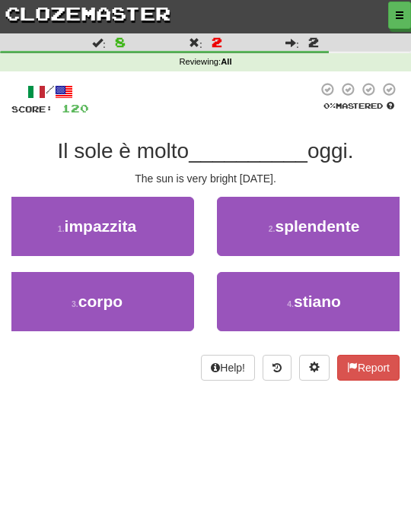
click at [322, 221] on span "splendente" at bounding box center [316, 225] width 84 height 17
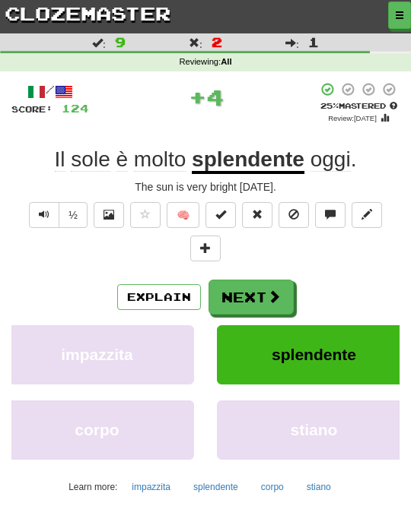
click at [263, 296] on button "Next" at bounding box center [250, 297] width 85 height 35
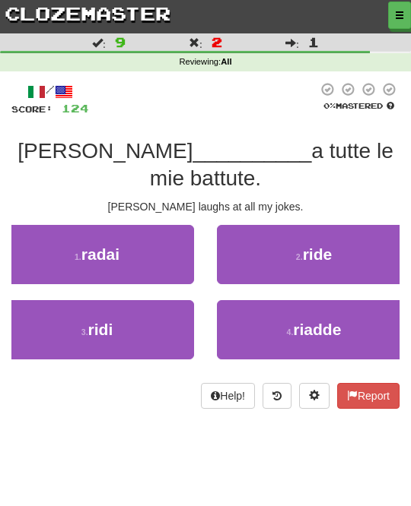
click at [344, 228] on button "2 . ride" at bounding box center [314, 254] width 194 height 59
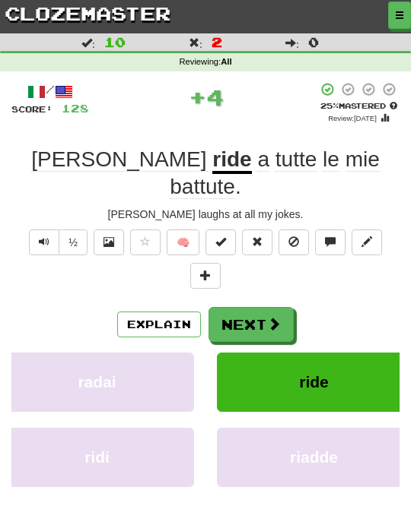
click at [278, 307] on button "Next" at bounding box center [250, 324] width 85 height 35
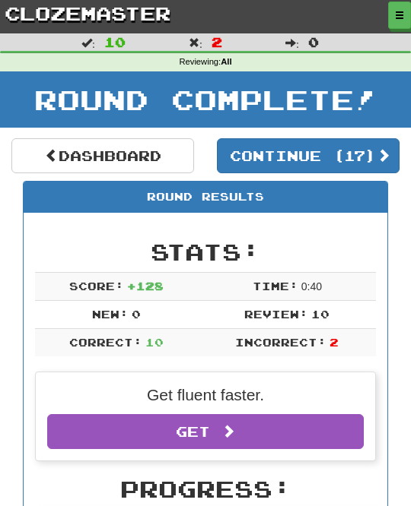
click at [45, 158] on span at bounding box center [52, 155] width 14 height 14
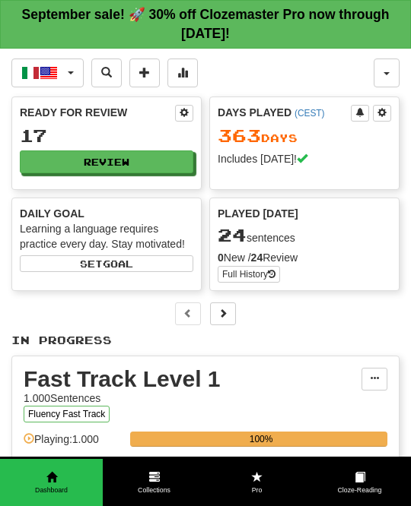
click at [179, 159] on button "Review" at bounding box center [106, 162] width 173 height 23
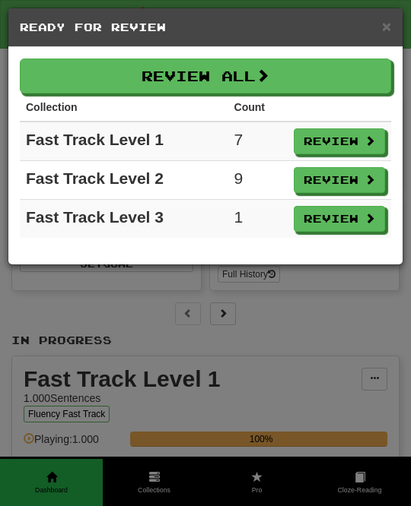
click at [350, 85] on button "Review All" at bounding box center [205, 76] width 371 height 35
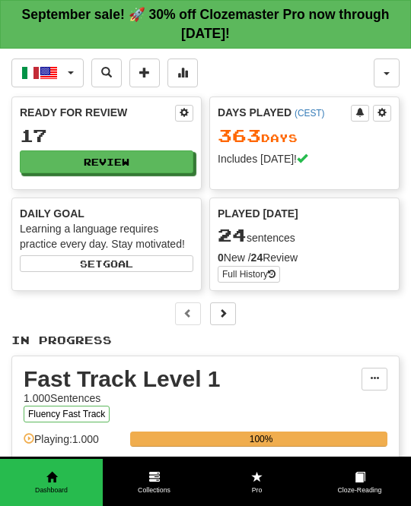
select select "**"
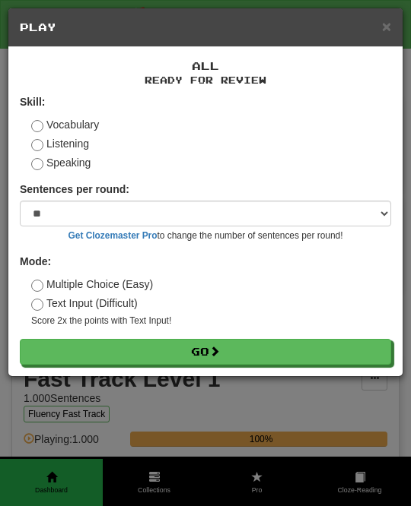
click at [276, 351] on button "Go" at bounding box center [205, 352] width 371 height 26
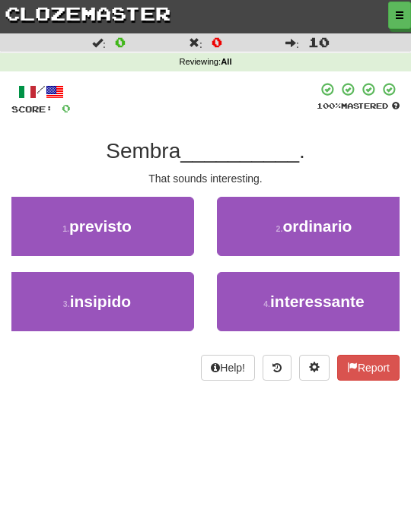
click at [284, 293] on span "interessante" at bounding box center [317, 301] width 94 height 17
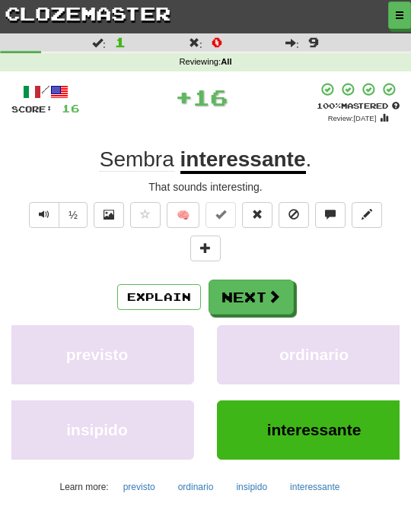
click at [263, 297] on button "Next" at bounding box center [250, 297] width 85 height 35
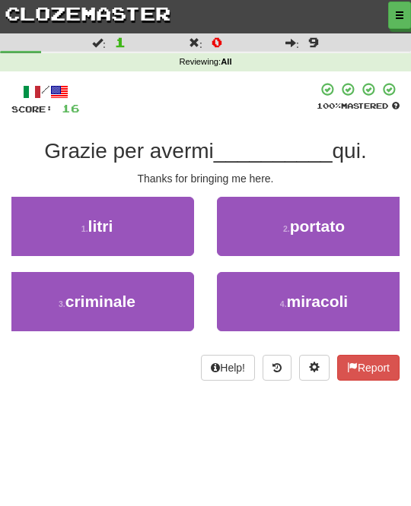
click at [331, 233] on span "portato" at bounding box center [317, 225] width 55 height 17
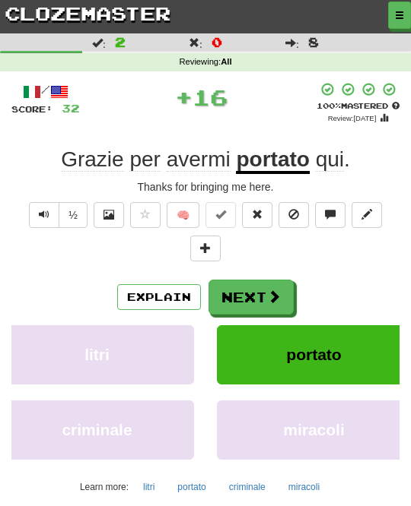
click at [276, 290] on span at bounding box center [274, 297] width 14 height 14
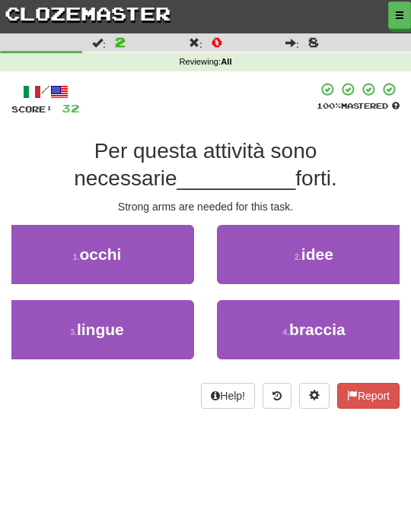
click at [332, 256] on span "idee" at bounding box center [317, 254] width 32 height 17
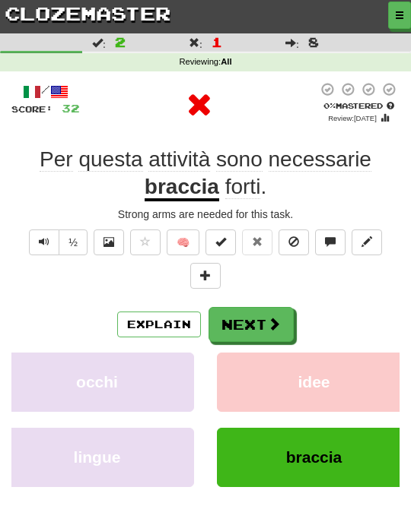
click at [263, 323] on button "Next" at bounding box center [250, 324] width 85 height 35
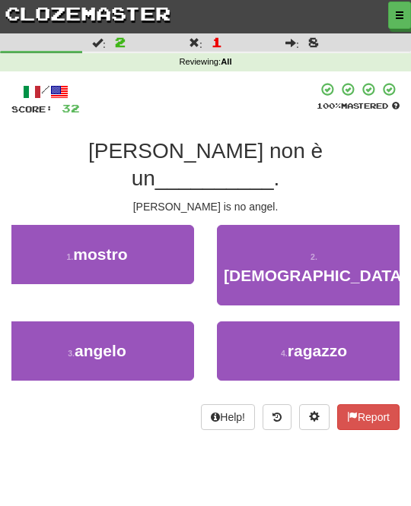
click at [340, 229] on button "2 . santo" at bounding box center [314, 265] width 194 height 81
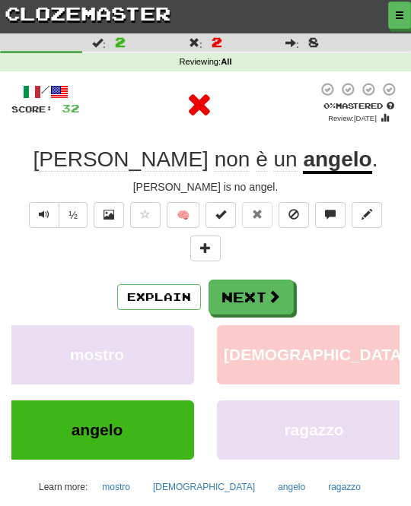
click at [267, 299] on span at bounding box center [274, 297] width 14 height 14
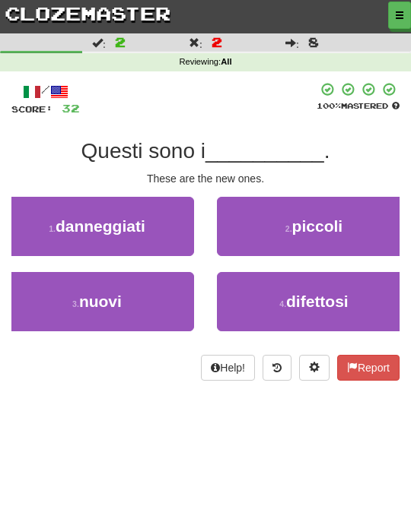
click at [158, 294] on button "3 . nuovi" at bounding box center [97, 301] width 194 height 59
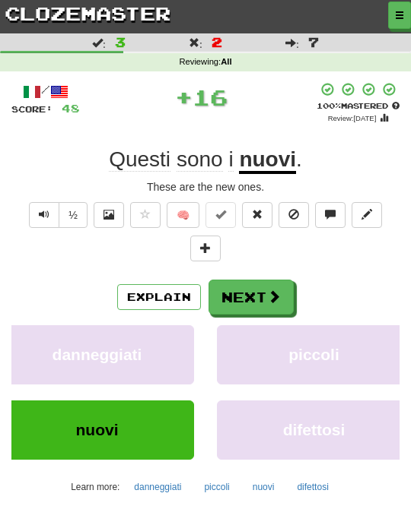
click at [264, 281] on button "Next" at bounding box center [250, 297] width 85 height 35
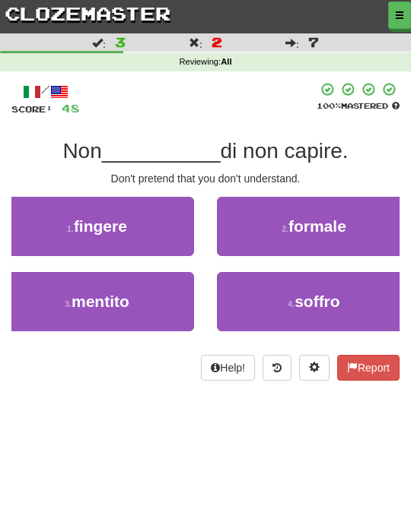
click at [174, 231] on button "1 . fingere" at bounding box center [97, 226] width 194 height 59
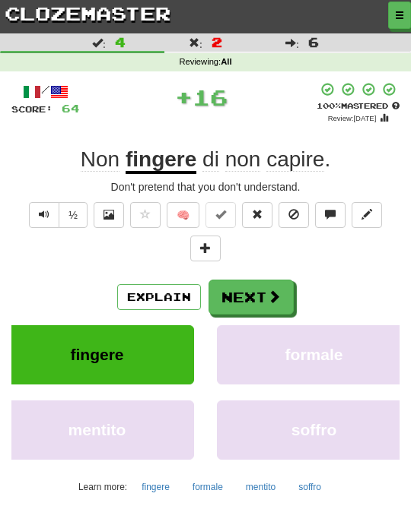
click at [271, 290] on span at bounding box center [274, 297] width 14 height 14
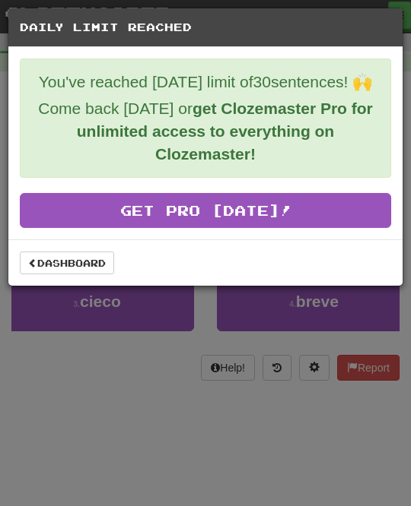
click at [90, 268] on link "Dashboard" at bounding box center [67, 263] width 94 height 23
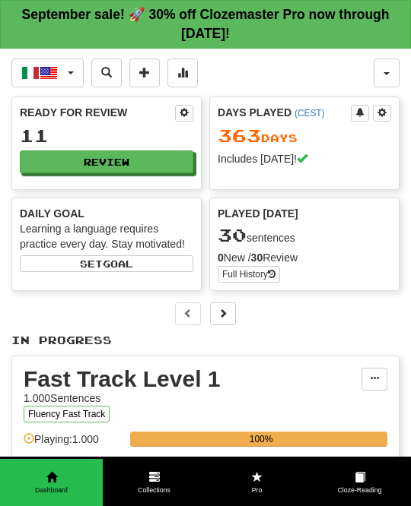
click at [395, 69] on button "button" at bounding box center [386, 73] width 26 height 29
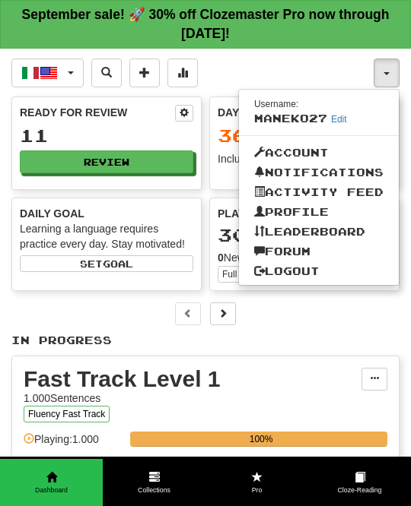
click at [331, 273] on link "Logout" at bounding box center [319, 272] width 160 height 20
